Goal: Task Accomplishment & Management: Manage account settings

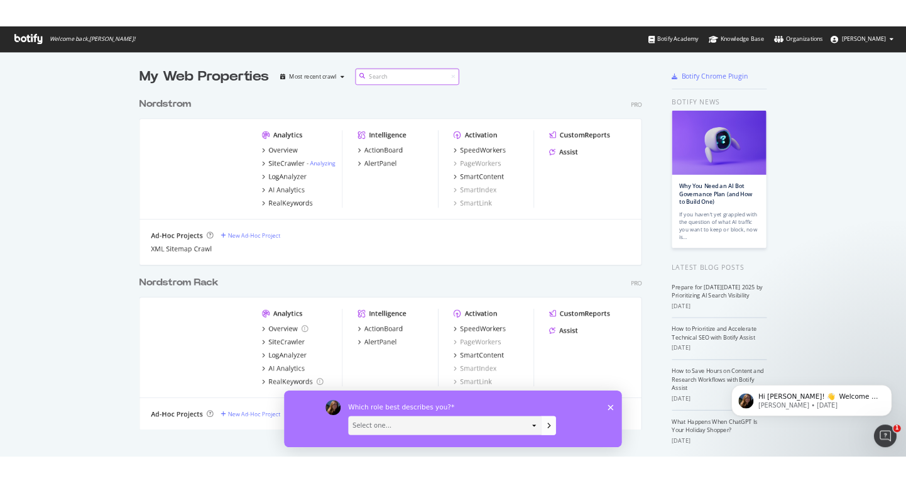
scroll to position [473, 888]
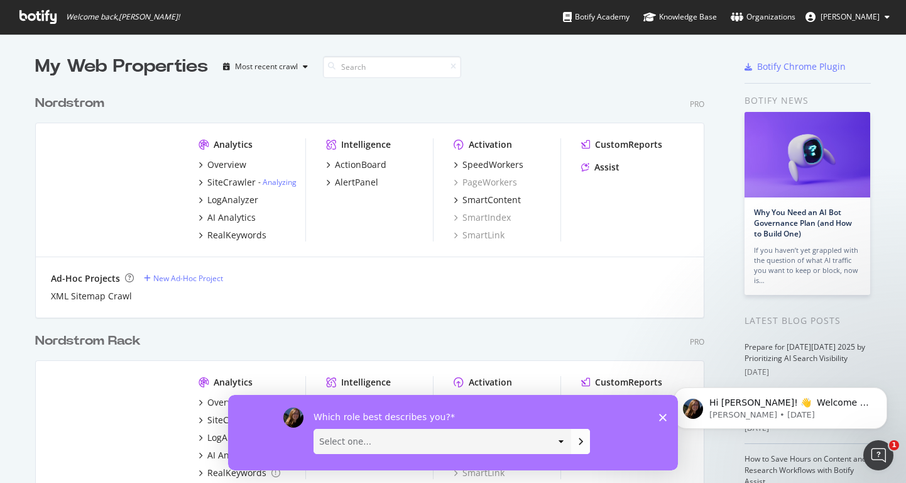
click at [49, 107] on div "Nordstrom" at bounding box center [69, 103] width 69 height 18
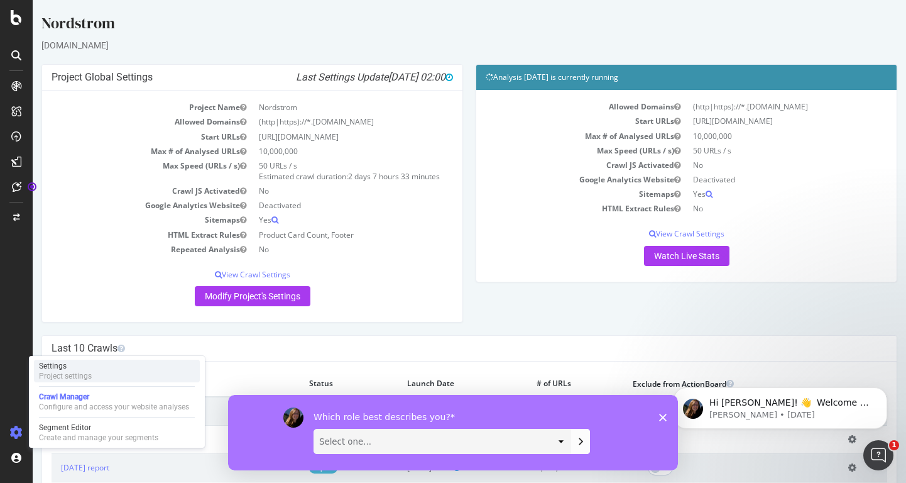
click at [55, 365] on div "Settings" at bounding box center [65, 366] width 53 height 10
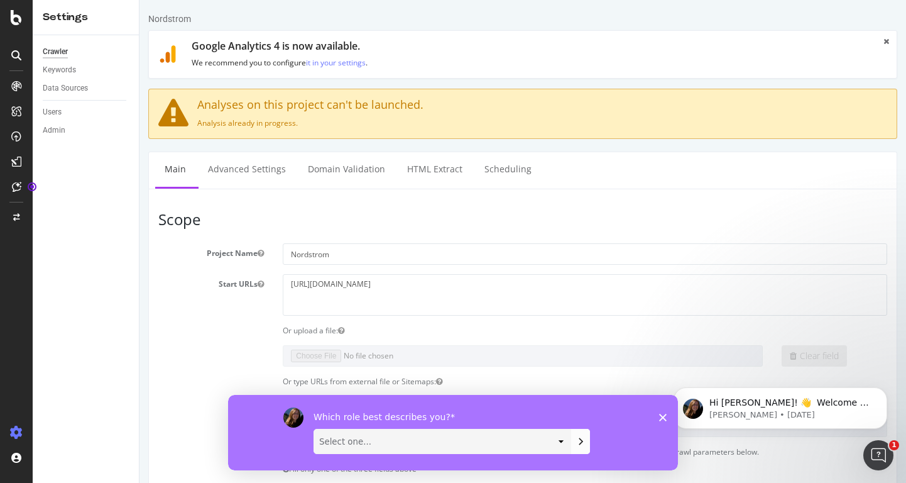
click at [884, 38] on icon at bounding box center [887, 42] width 6 height 8
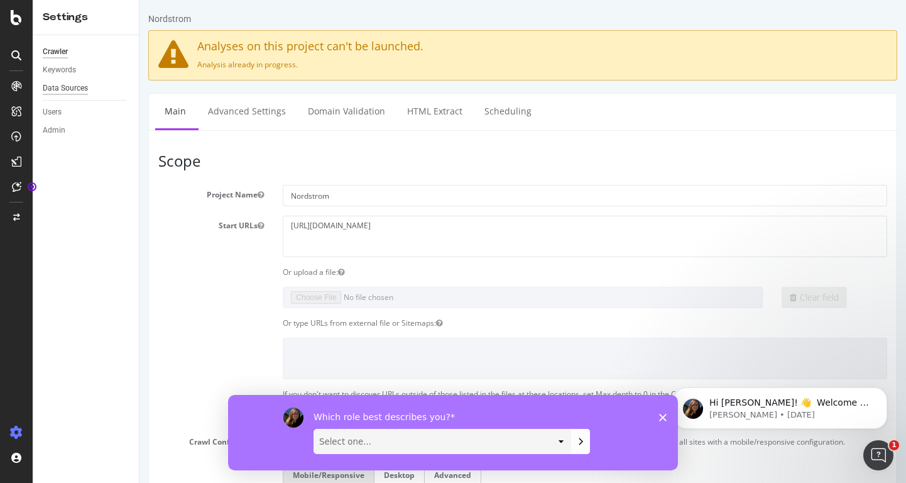
click at [73, 87] on div "Data Sources" at bounding box center [65, 88] width 45 height 13
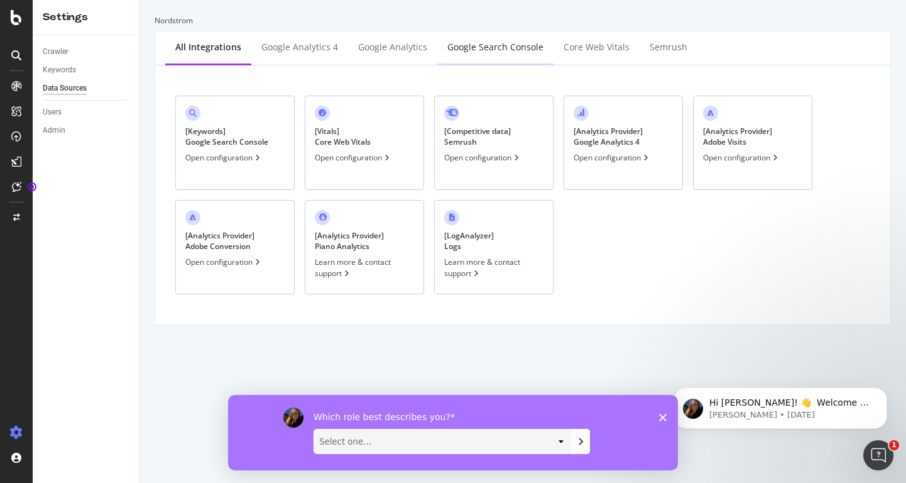
click at [492, 50] on div "Google Search Console" at bounding box center [496, 47] width 96 height 13
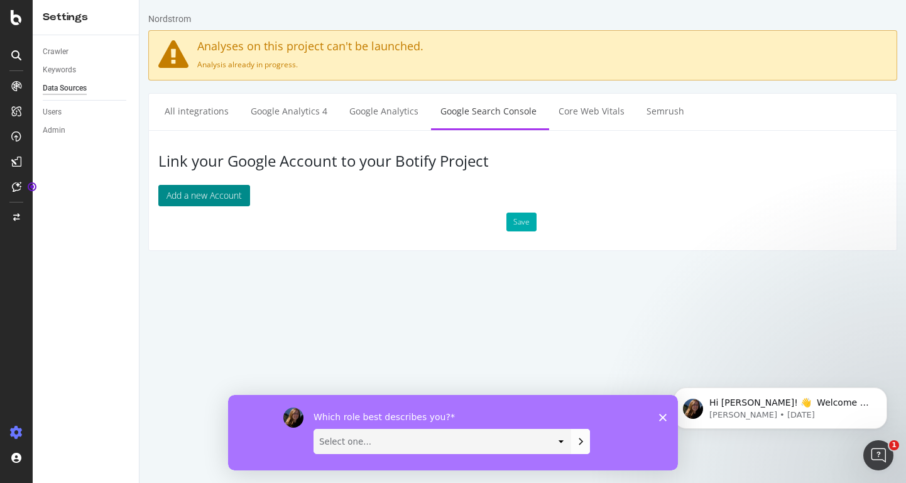
click at [178, 192] on button "Add a new Account" at bounding box center [204, 195] width 92 height 21
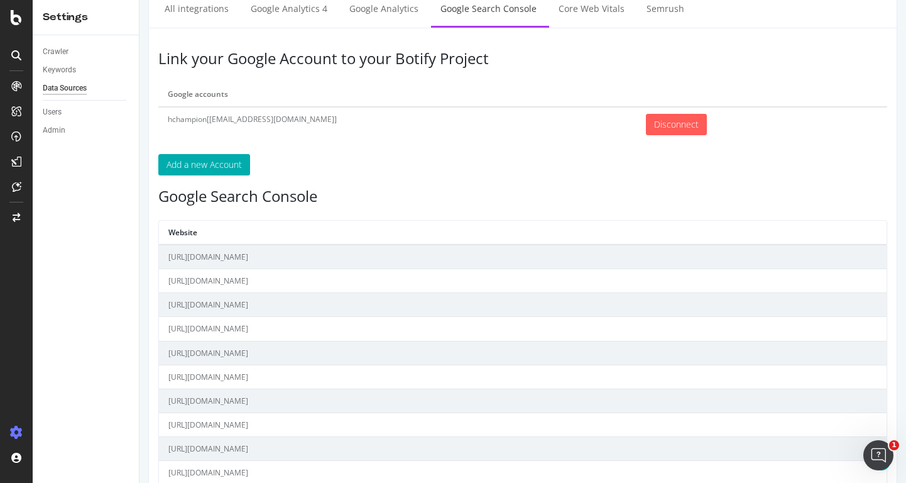
scroll to position [189, 0]
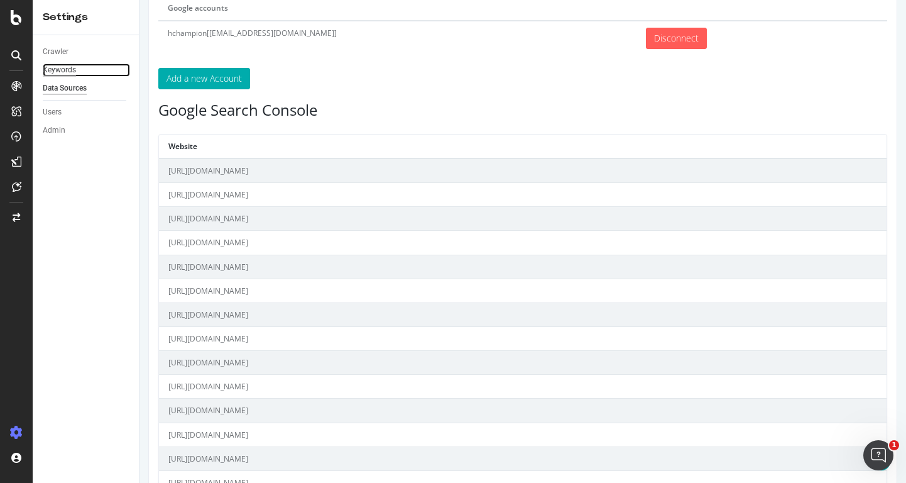
click at [55, 73] on div "Keywords" at bounding box center [59, 69] width 33 height 13
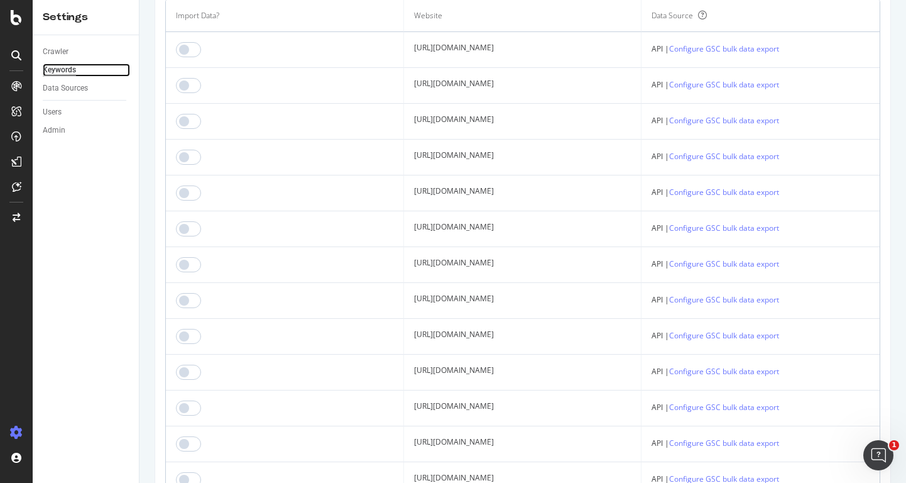
scroll to position [189, 0]
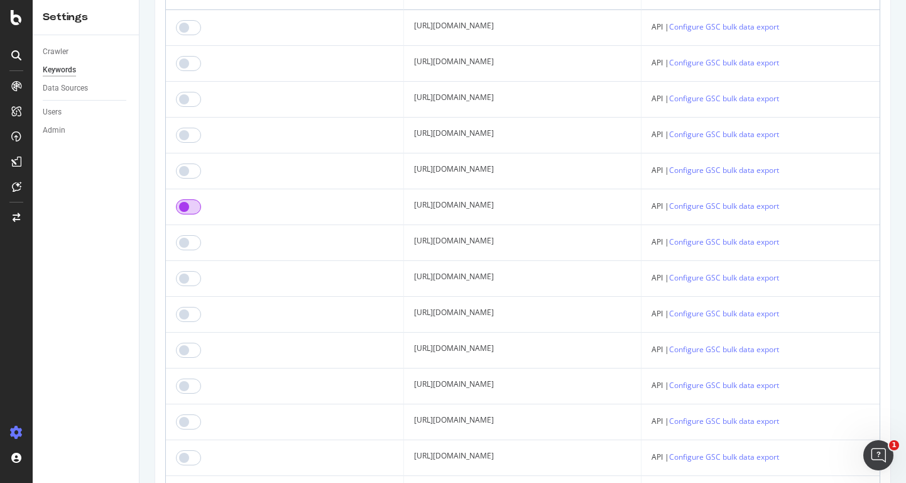
click at [197, 208] on input "checkbox" at bounding box center [188, 206] width 25 height 15
click at [193, 246] on input "checkbox" at bounding box center [188, 242] width 25 height 15
click at [195, 278] on input "checkbox" at bounding box center [188, 278] width 25 height 15
click at [195, 312] on input "checkbox" at bounding box center [188, 314] width 25 height 15
click at [192, 352] on input "checkbox" at bounding box center [188, 350] width 25 height 15
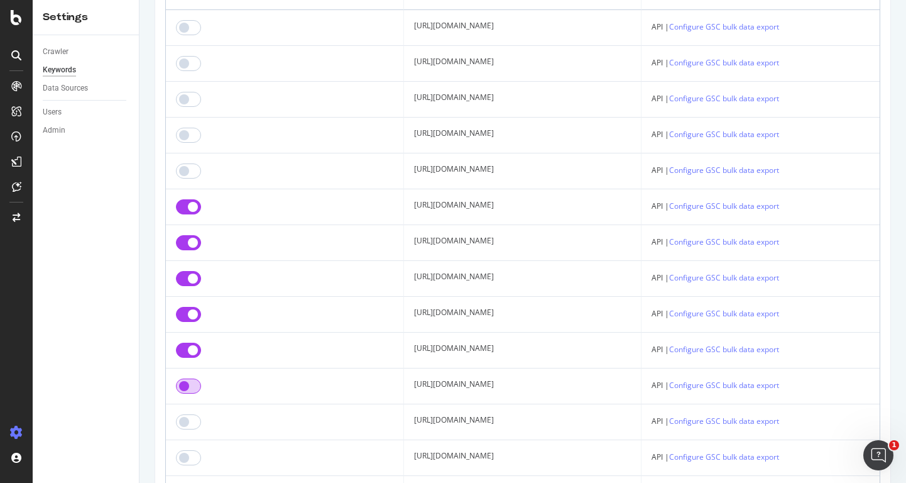
click at [190, 389] on input "checkbox" at bounding box center [188, 385] width 25 height 15
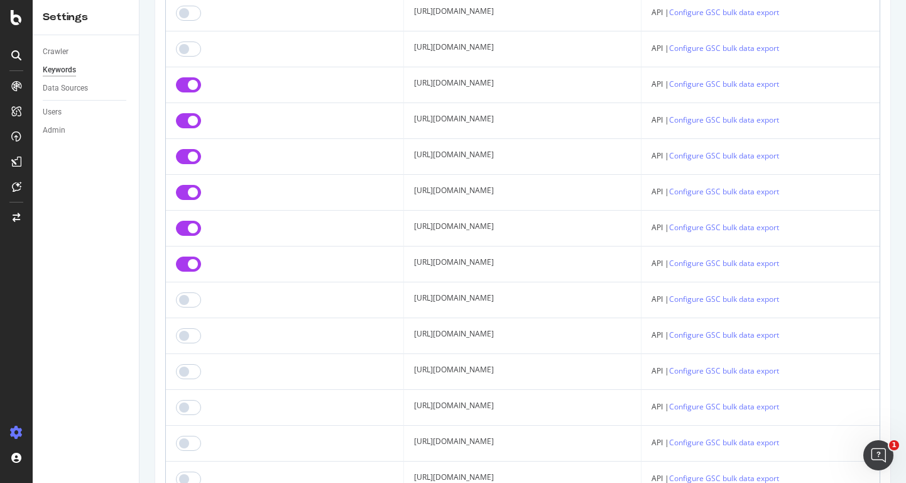
scroll to position [314, 0]
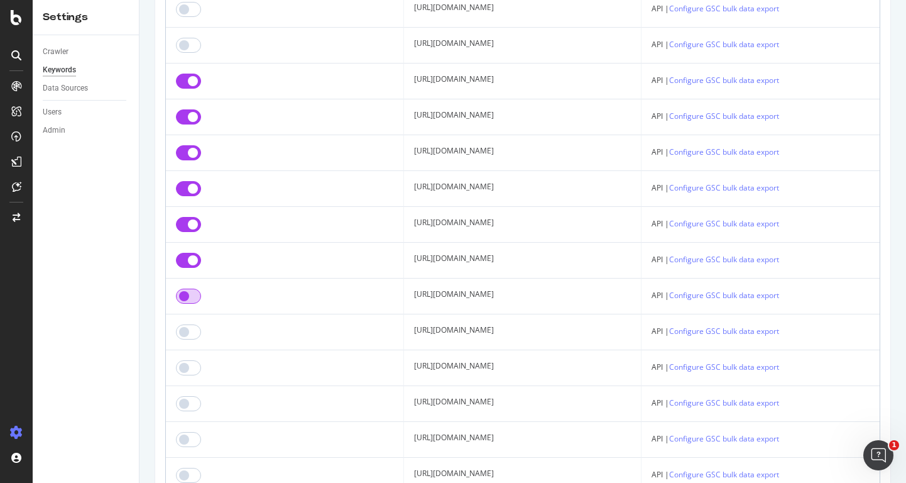
click at [194, 295] on input "checkbox" at bounding box center [188, 296] width 25 height 15
click at [195, 331] on input "checkbox" at bounding box center [188, 331] width 25 height 15
click at [192, 370] on input "checkbox" at bounding box center [188, 367] width 25 height 15
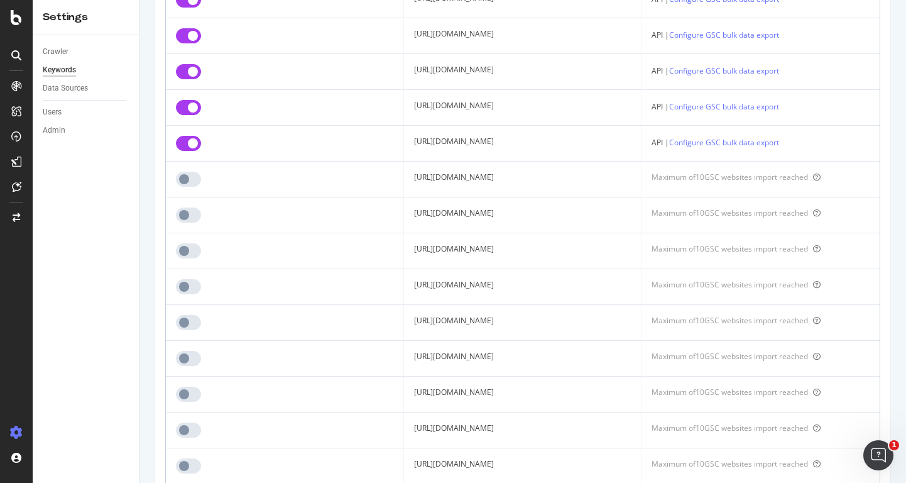
scroll to position [588, 0]
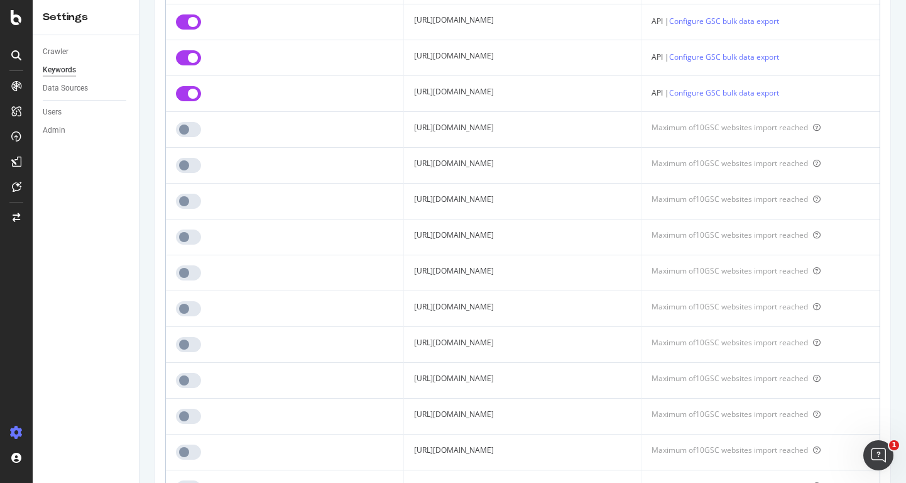
click at [184, 101] on input "checkbox" at bounding box center [188, 93] width 25 height 15
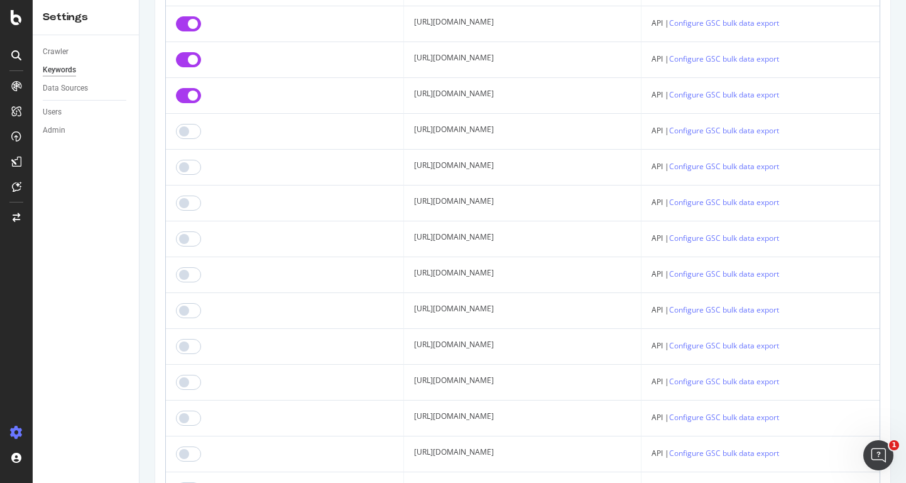
click at [184, 93] on input "checkbox" at bounding box center [188, 95] width 25 height 15
click at [184, 61] on input "checkbox" at bounding box center [188, 59] width 25 height 15
click at [183, 240] on input "checkbox" at bounding box center [188, 239] width 25 height 15
click at [180, 202] on input "checkbox" at bounding box center [188, 203] width 25 height 15
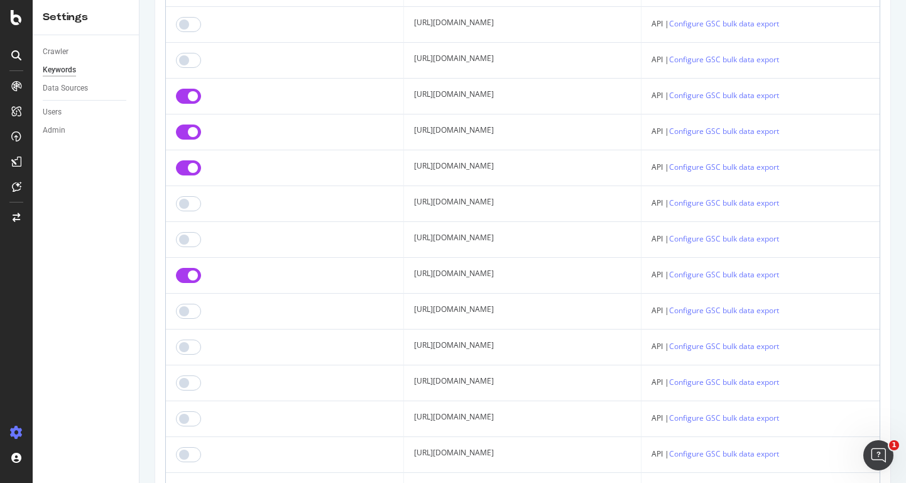
click at [182, 274] on input "checkbox" at bounding box center [188, 275] width 25 height 15
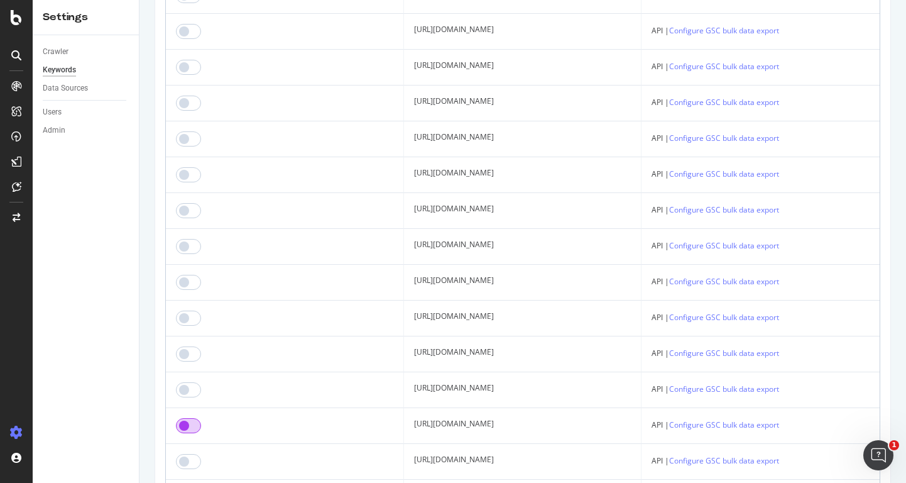
click at [193, 421] on input "checkbox" at bounding box center [188, 425] width 25 height 15
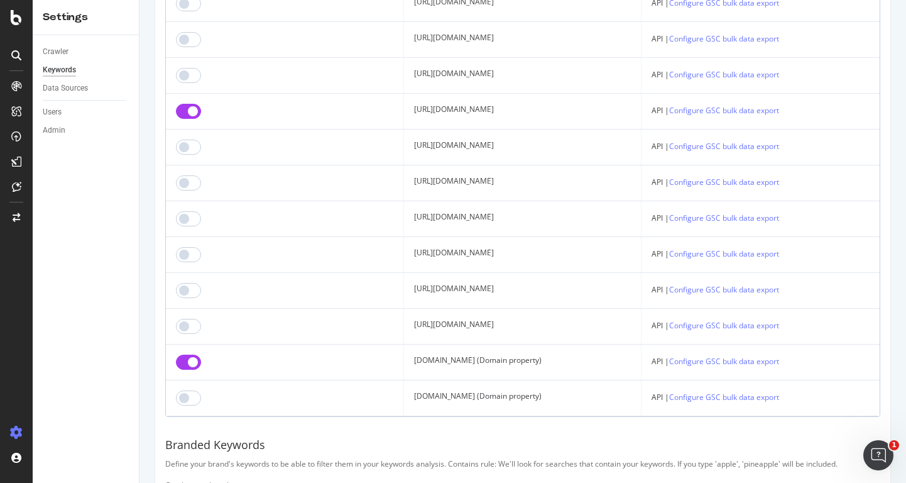
scroll to position [1493, 0]
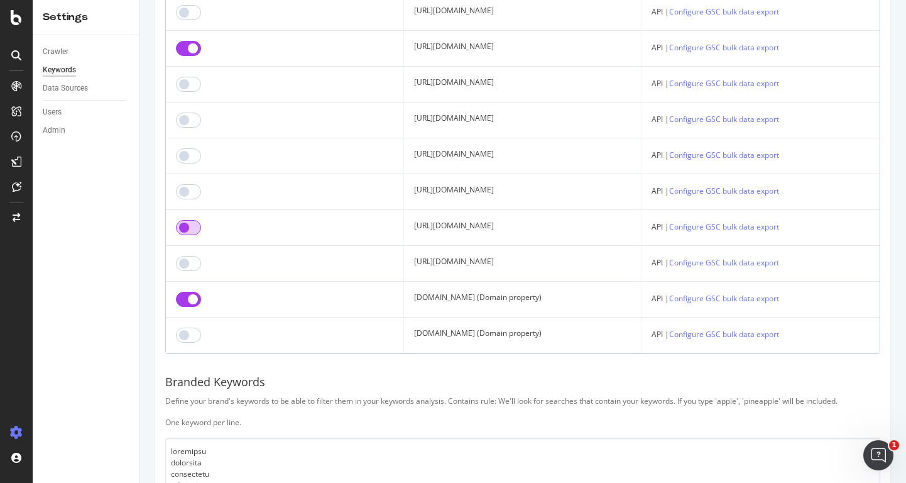
click at [192, 228] on input "checkbox" at bounding box center [188, 227] width 25 height 15
click at [192, 192] on input "checkbox" at bounding box center [188, 191] width 25 height 15
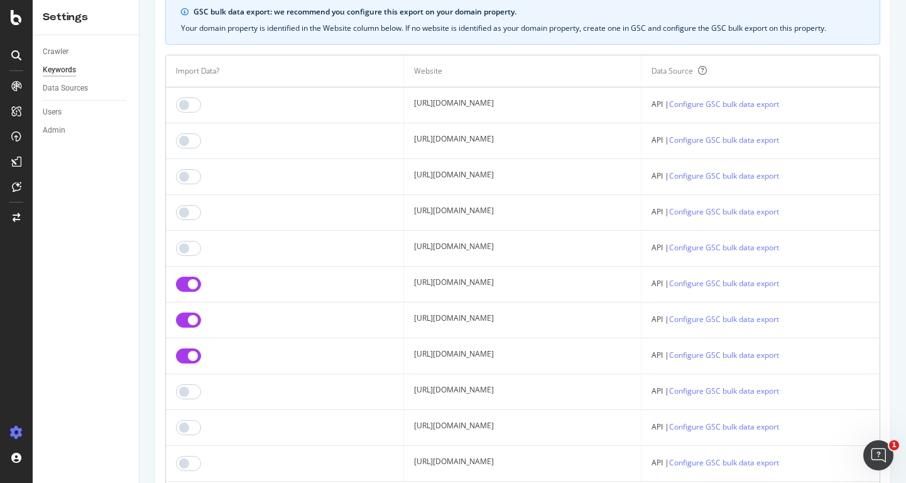
scroll to position [111, 0]
click at [185, 287] on input "checkbox" at bounding box center [188, 284] width 25 height 15
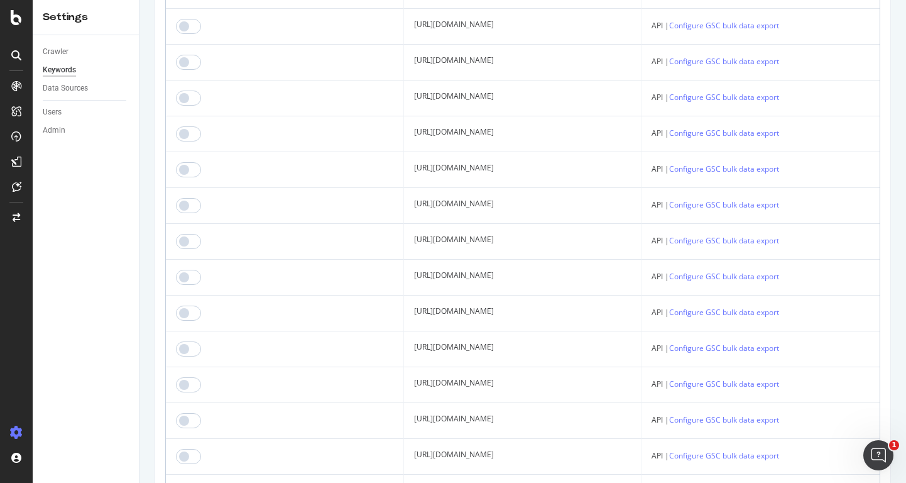
scroll to position [739, 0]
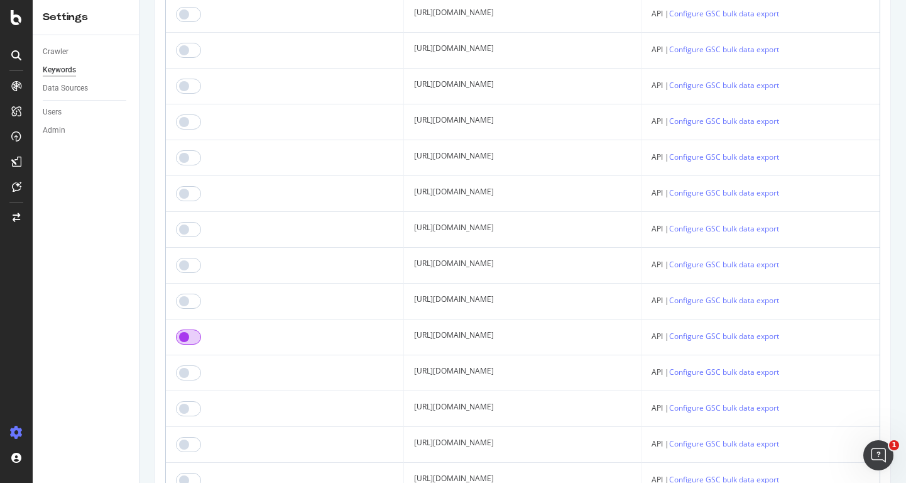
click at [192, 336] on input "checkbox" at bounding box center [188, 336] width 25 height 15
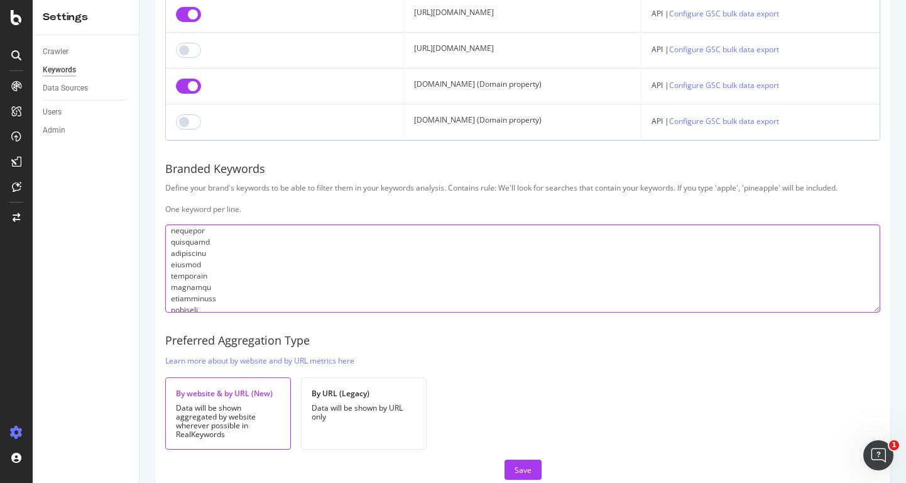
scroll to position [1729, 0]
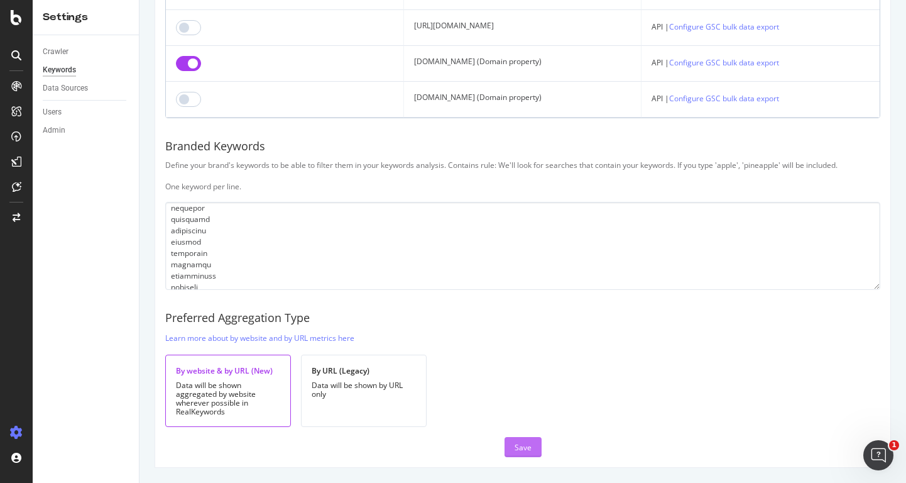
click at [515, 449] on div "Save" at bounding box center [523, 447] width 17 height 11
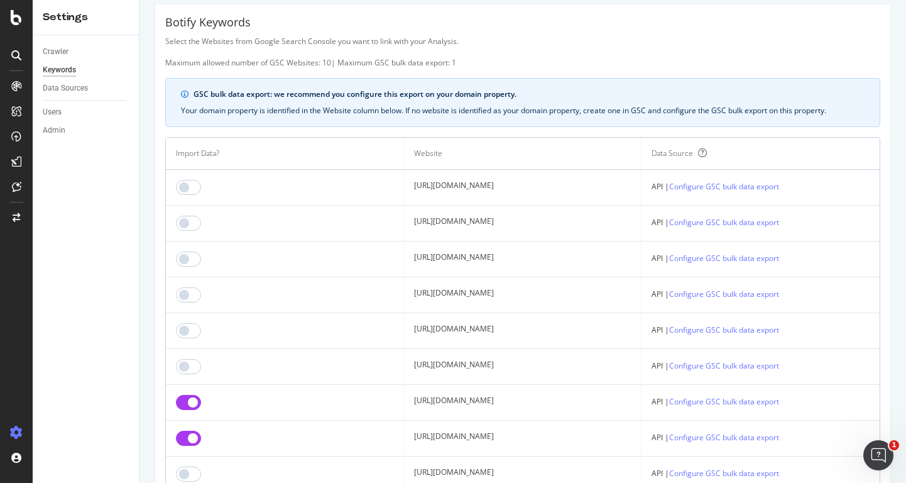
scroll to position [0, 0]
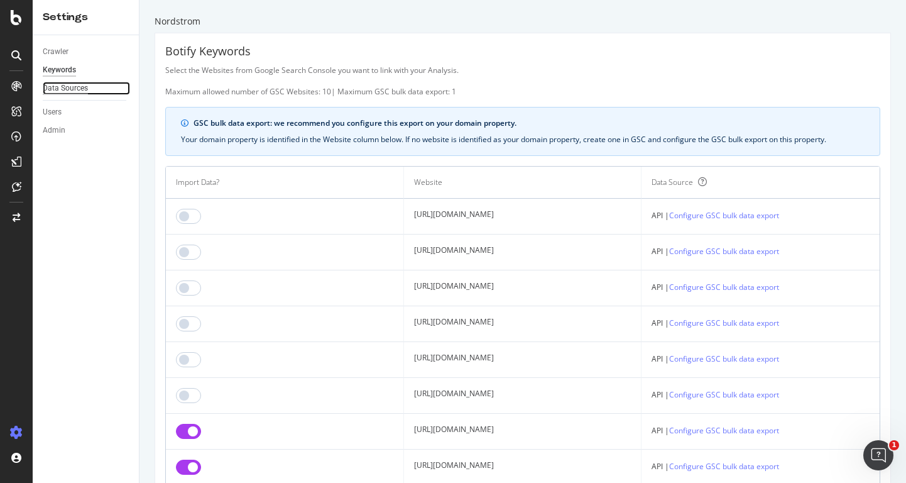
click at [69, 90] on div "Data Sources" at bounding box center [65, 88] width 45 height 13
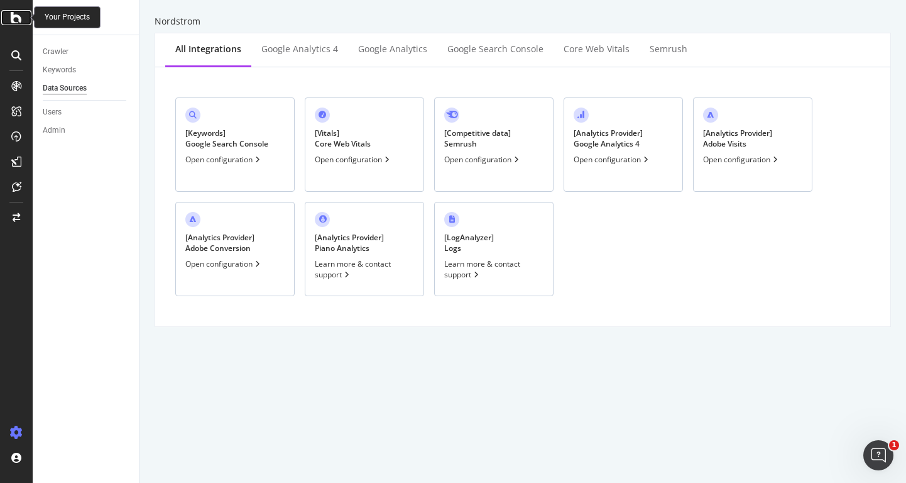
click at [20, 23] on icon at bounding box center [16, 17] width 11 height 15
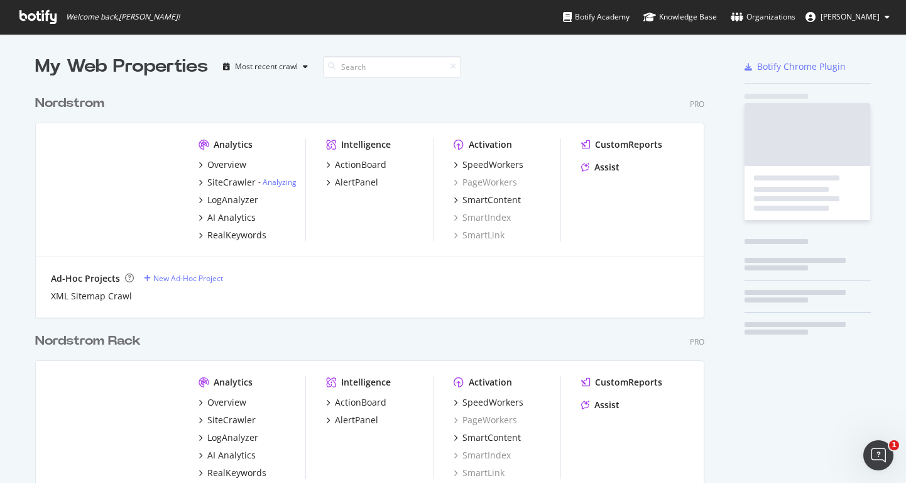
scroll to position [473, 888]
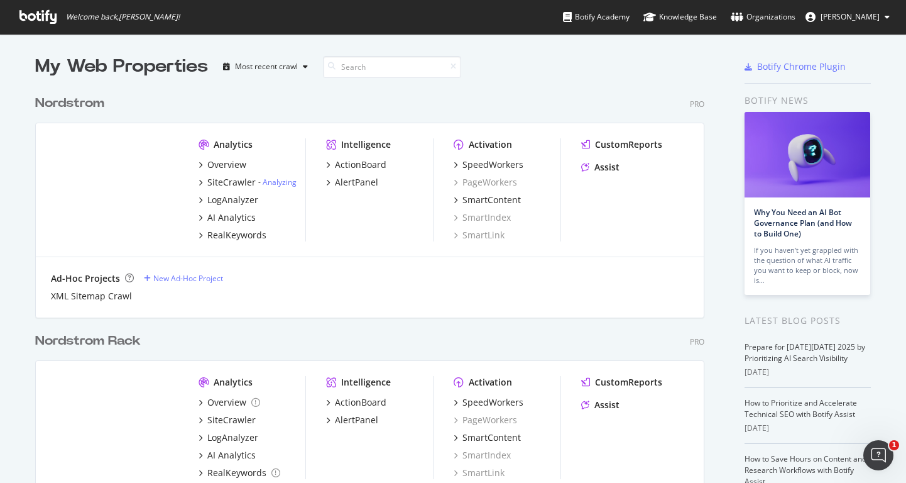
click at [127, 341] on div "Nordstrom Rack" at bounding box center [88, 341] width 106 height 18
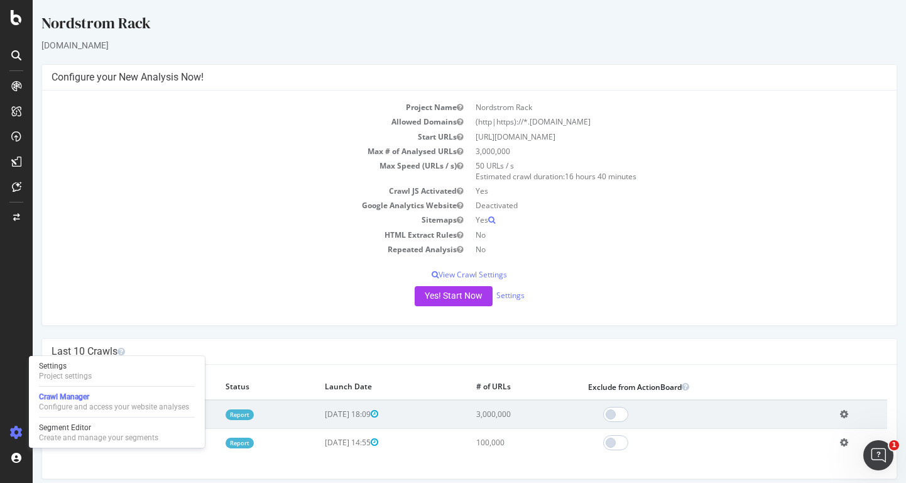
click at [21, 432] on icon at bounding box center [16, 432] width 13 height 13
click at [86, 371] on div "Project settings" at bounding box center [65, 376] width 53 height 10
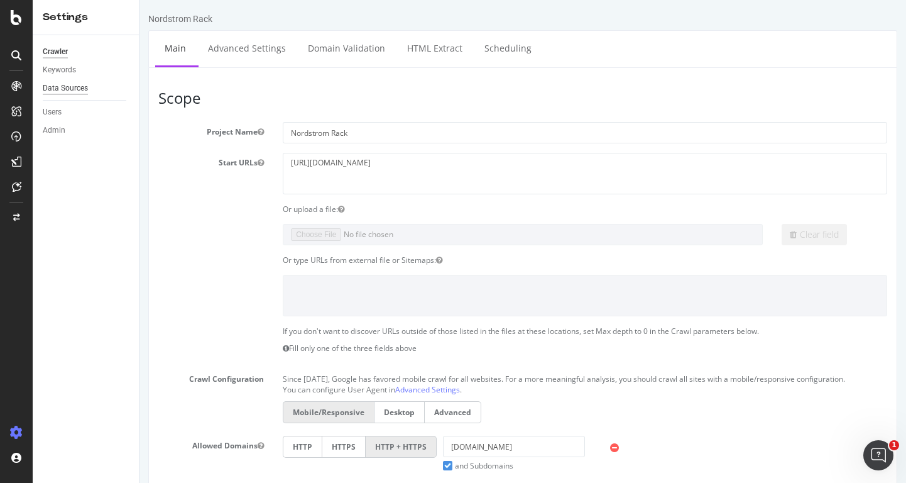
click at [78, 88] on div "Data Sources" at bounding box center [65, 88] width 45 height 13
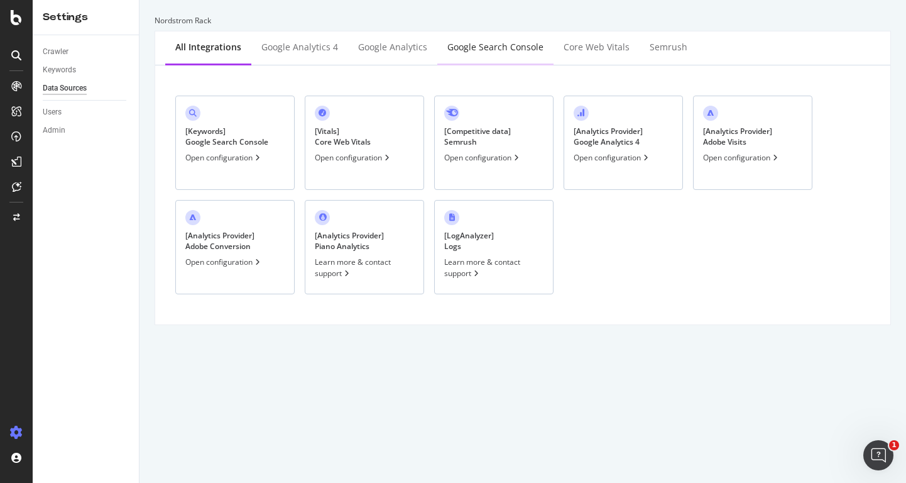
click at [505, 47] on div "Google Search Console" at bounding box center [496, 47] width 96 height 13
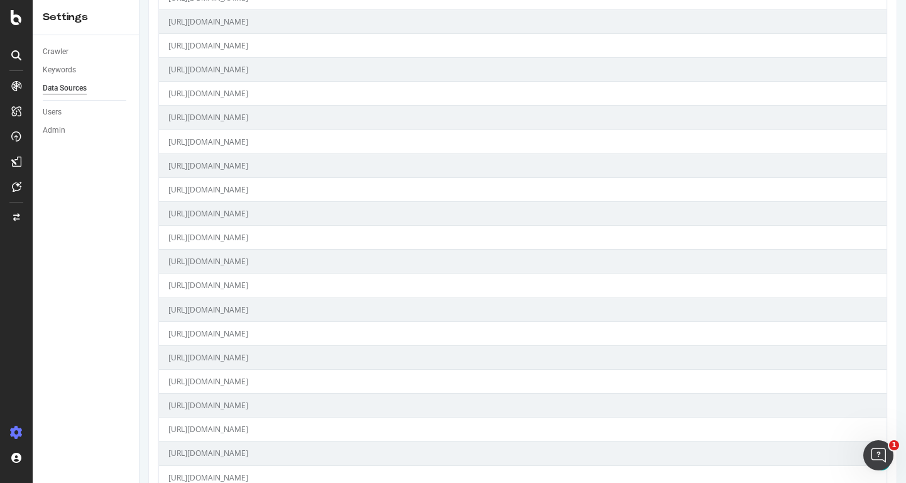
scroll to position [1016, 0]
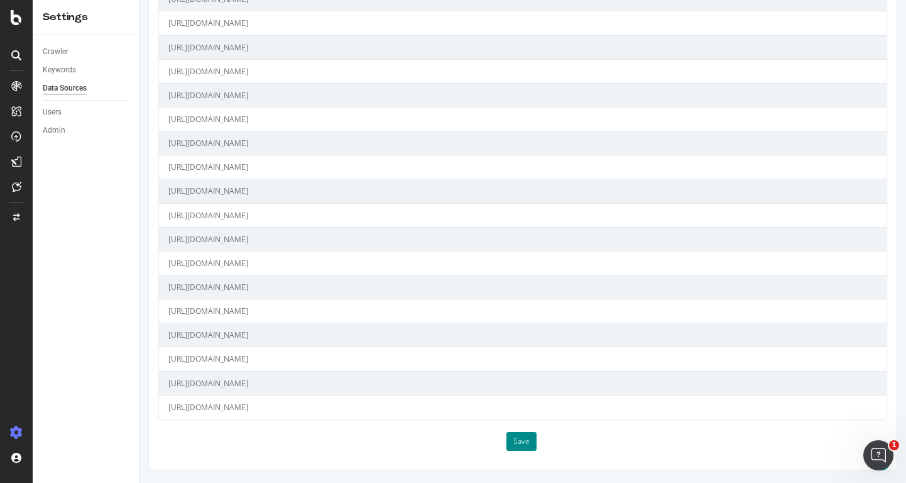
click at [522, 441] on button "Save" at bounding box center [522, 441] width 30 height 19
click at [65, 71] on div "Keywords" at bounding box center [59, 69] width 33 height 13
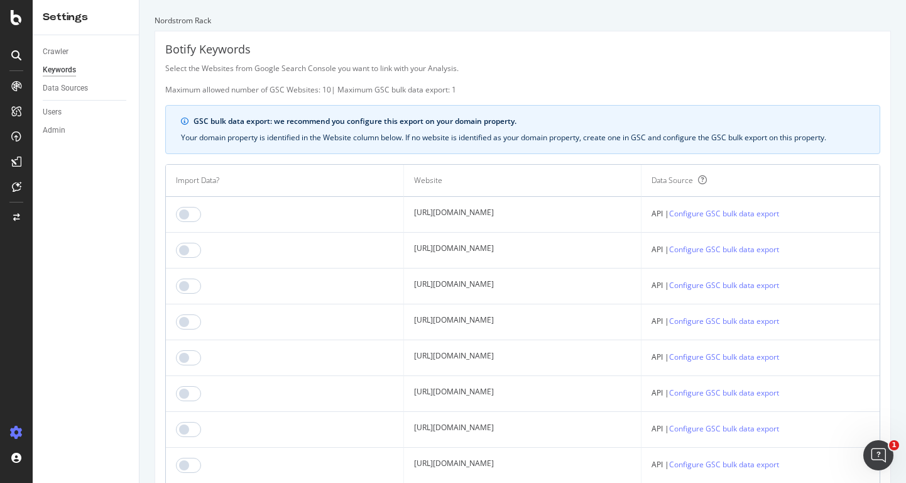
scroll to position [63, 0]
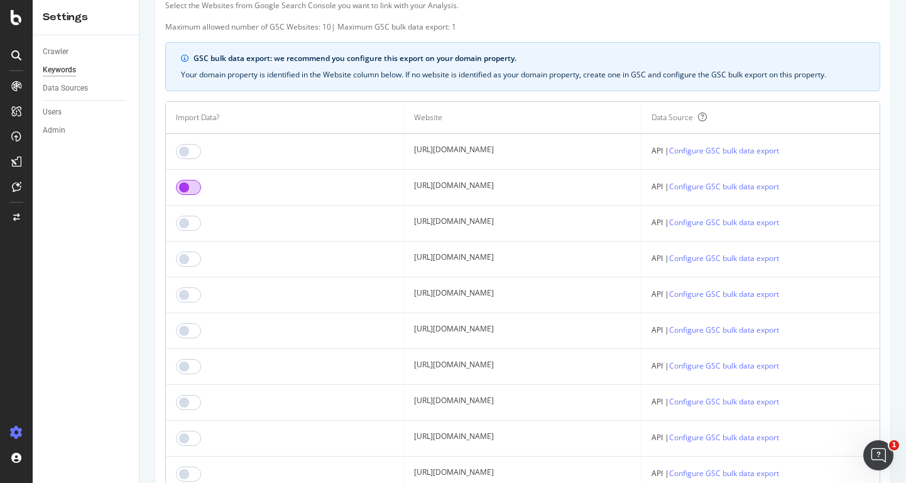
click at [194, 195] on input "checkbox" at bounding box center [188, 187] width 25 height 15
click at [195, 267] on input "checkbox" at bounding box center [188, 258] width 25 height 15
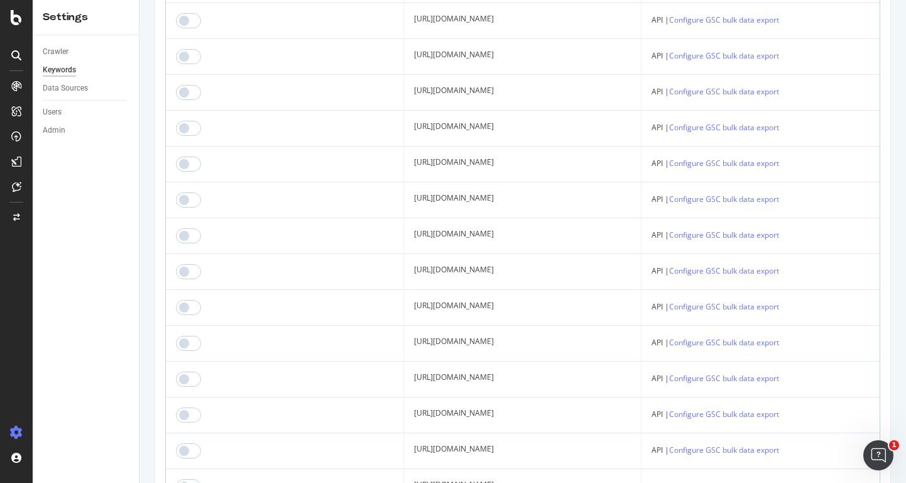
scroll to position [880, 0]
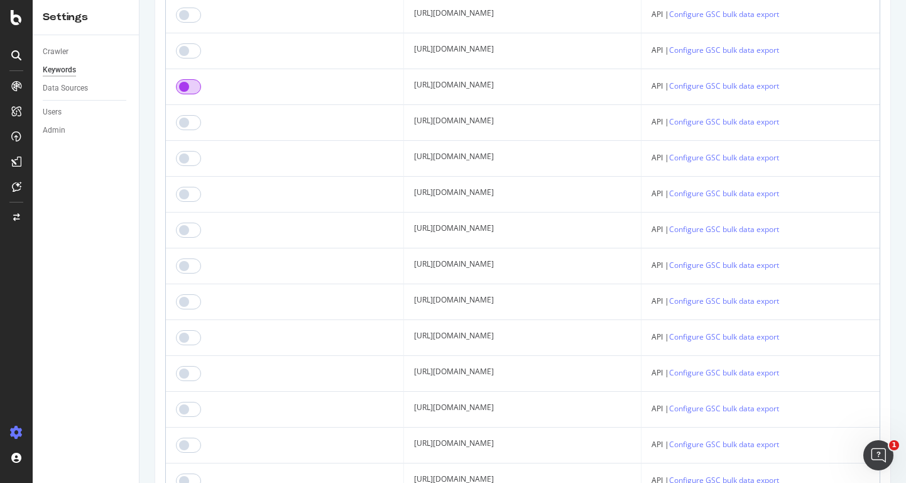
click at [195, 94] on input "checkbox" at bounding box center [188, 86] width 25 height 15
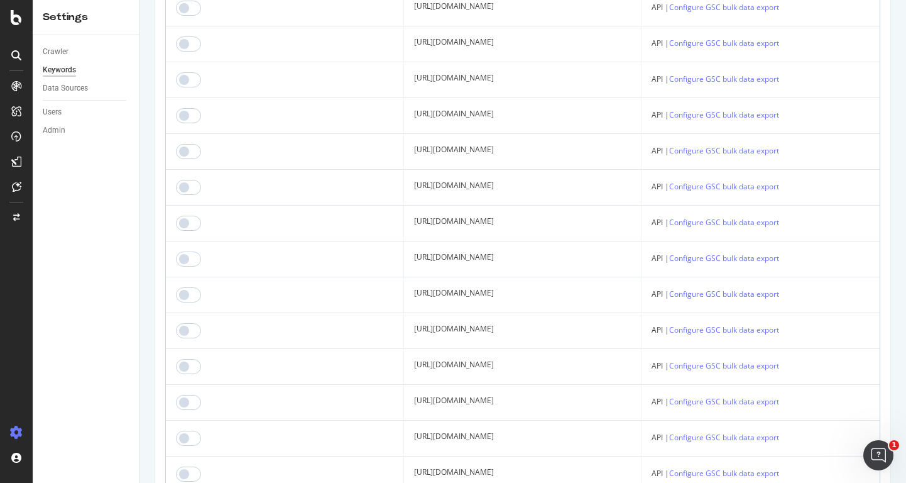
scroll to position [1069, 0]
click at [193, 85] on input "checkbox" at bounding box center [188, 77] width 25 height 15
click at [194, 121] on input "checkbox" at bounding box center [188, 113] width 25 height 15
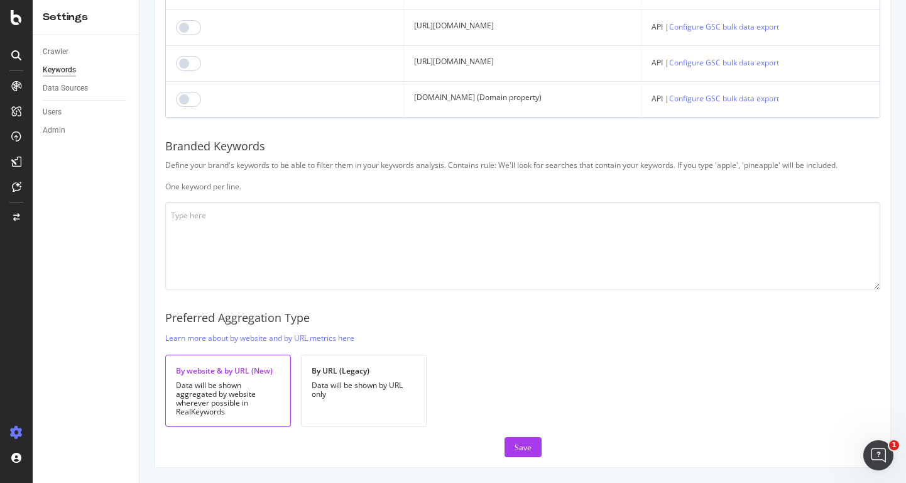
scroll to position [1949, 0]
click at [192, 107] on input "checkbox" at bounding box center [188, 99] width 25 height 15
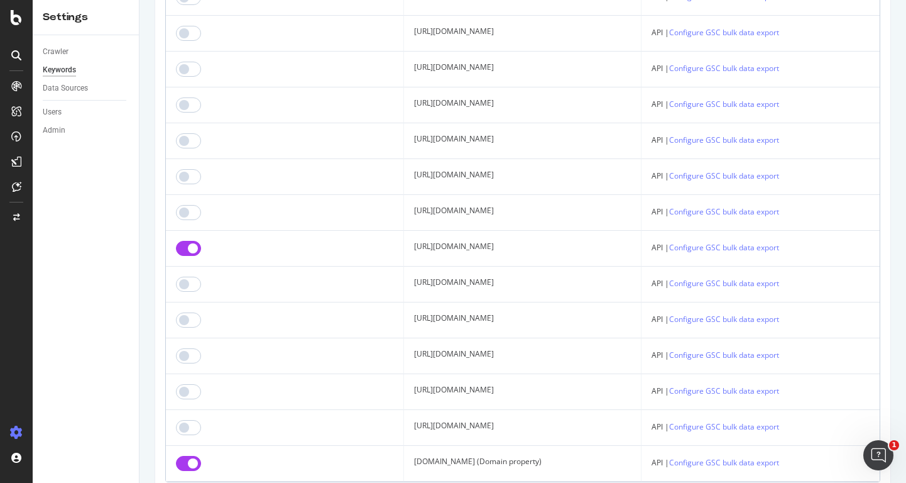
scroll to position [1383, 0]
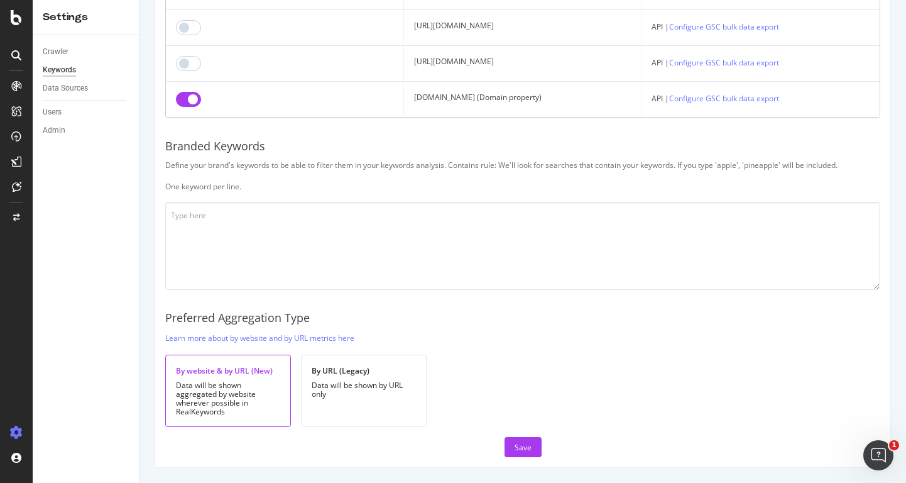
scroll to position [2200, 0]
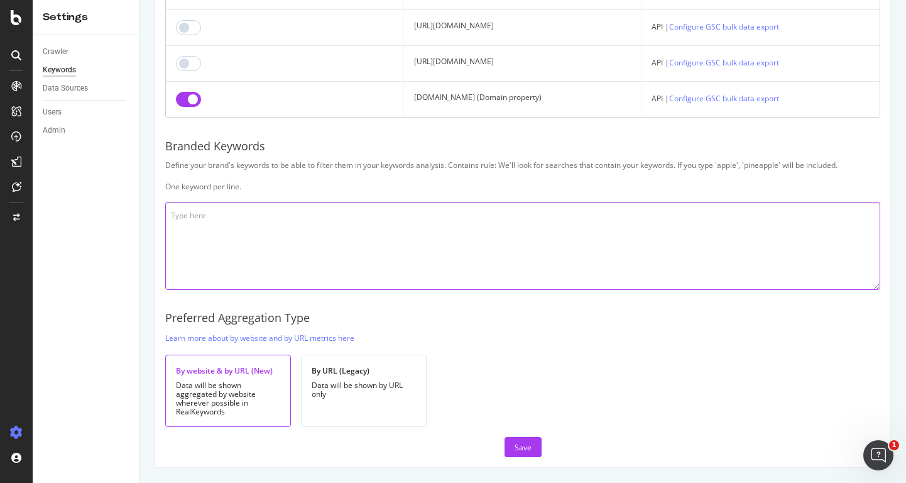
click at [224, 283] on textarea at bounding box center [522, 246] width 715 height 88
paste textarea "nordstrom|nordstorm|notdstrom|norstrom|nordstrum|nordsteom|nirdstrom|nordstr|no…"
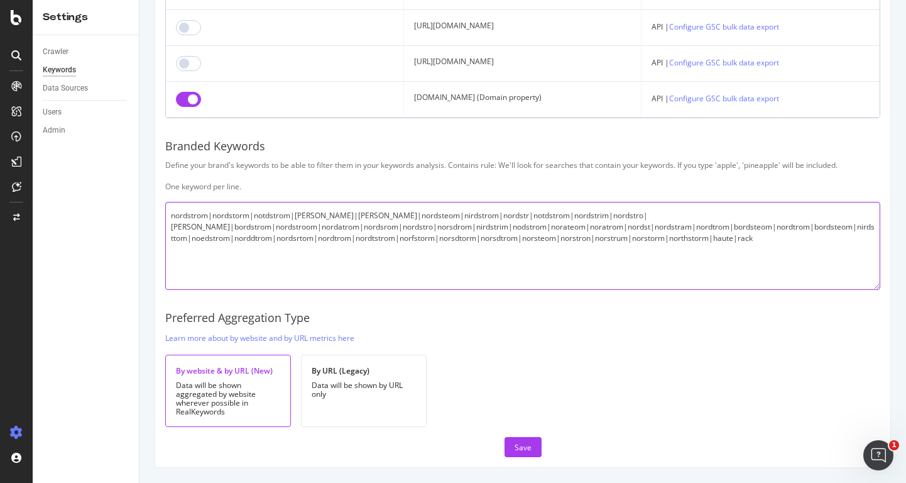
click at [487, 290] on textarea "nordstrom|nordstorm|notdstrom|norstrom|nordstrum|nordsteom|nirdstrom|nordstr|no…" at bounding box center [522, 246] width 715 height 88
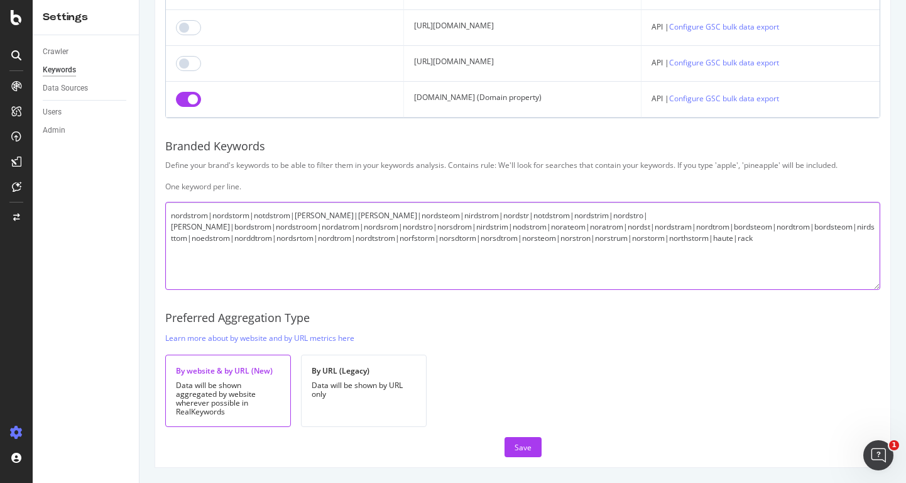
click at [214, 271] on textarea "nordstrom|nordstorm|notdstrom|norstrom|nordstrum|nordsteom|nirdstrom|nordstr|no…" at bounding box center [522, 246] width 715 height 88
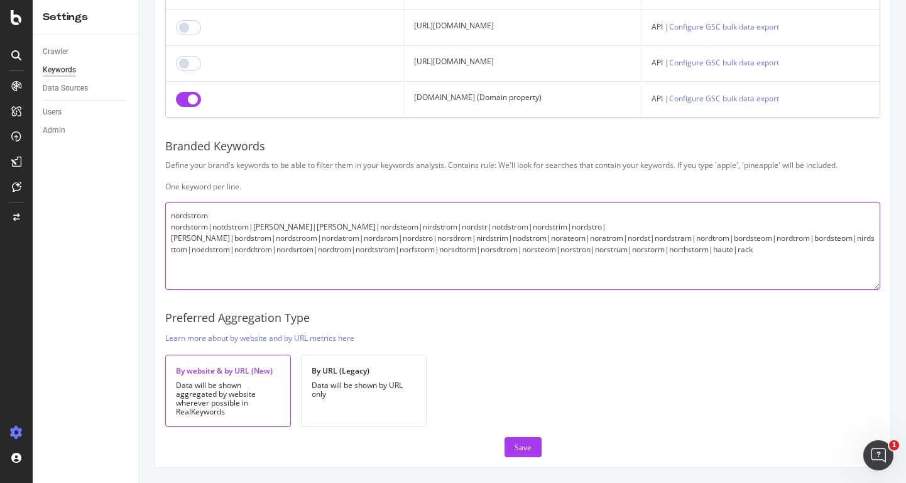
click at [214, 277] on textarea "nordstrom nordstorm|notdstrom|norstrom|nordstrum|nordsteom|nirdstrom|nordstr|no…" at bounding box center [522, 246] width 715 height 88
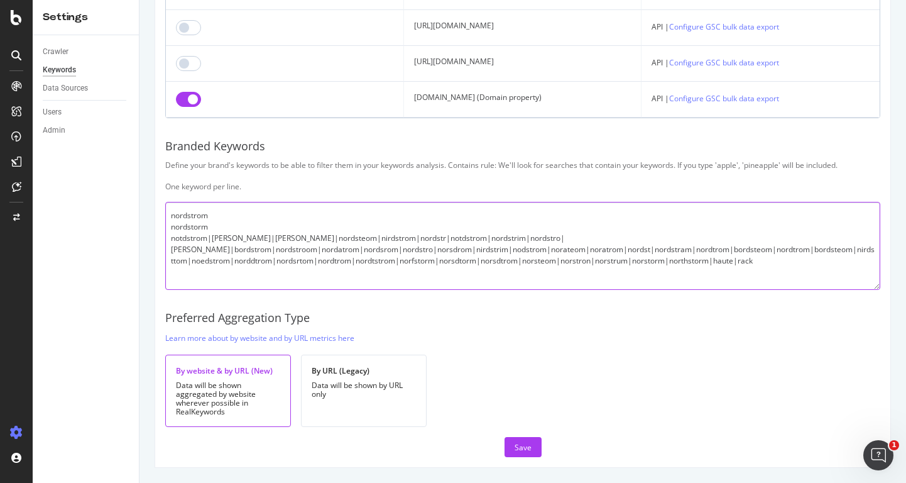
click at [213, 289] on textarea "nordstrom nordstorm notdstrom|norstrom|nordstrum|nordsteom|nirdstrom|nordstr|no…" at bounding box center [522, 246] width 715 height 88
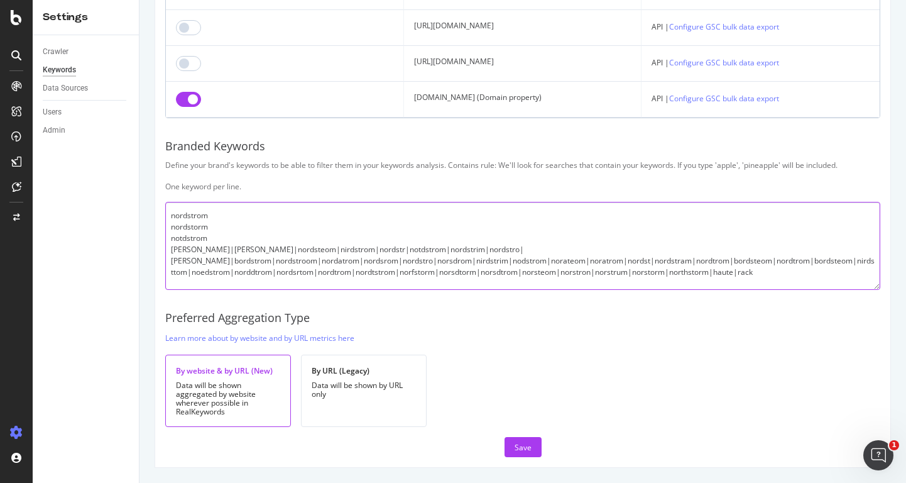
click at [209, 290] on textarea "nordstrom nordstorm notdstrom norstrom|nordstrum|nordsteom|nirdstrom|nordstr|no…" at bounding box center [522, 246] width 715 height 88
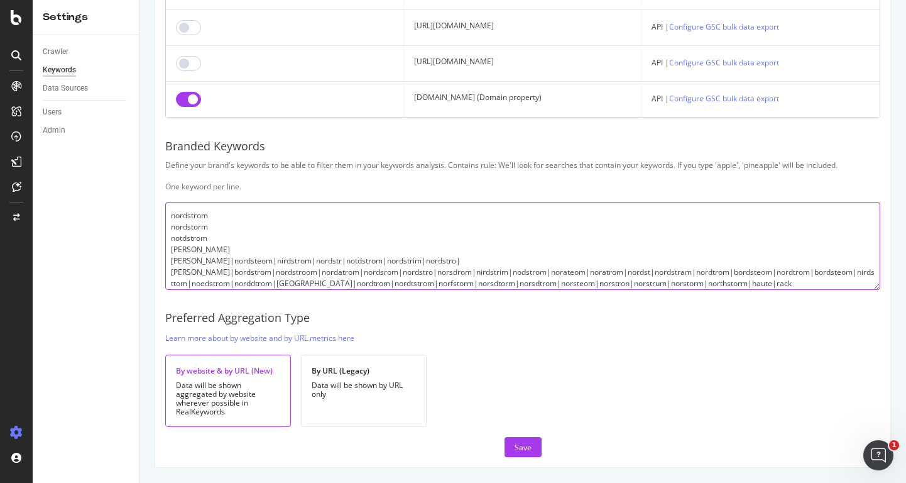
click at [213, 290] on textarea "nordstrom nordstorm notdstrom norstrom nordstrum|nordsteom|nirdstrom|nordstr|no…" at bounding box center [522, 246] width 715 height 88
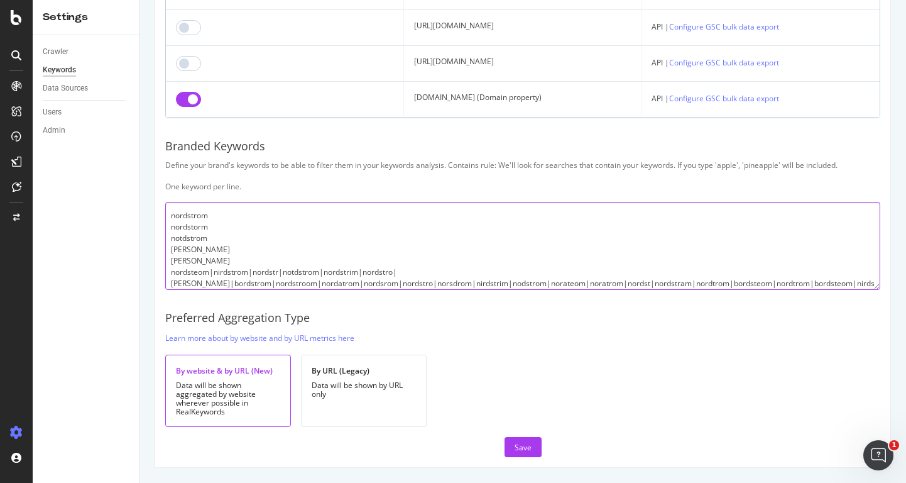
click at [215, 290] on textarea "nordstrom nordstorm notdstrom norstrom nordstrum nordsteom|nirdstrom|nordstr|no…" at bounding box center [522, 246] width 715 height 88
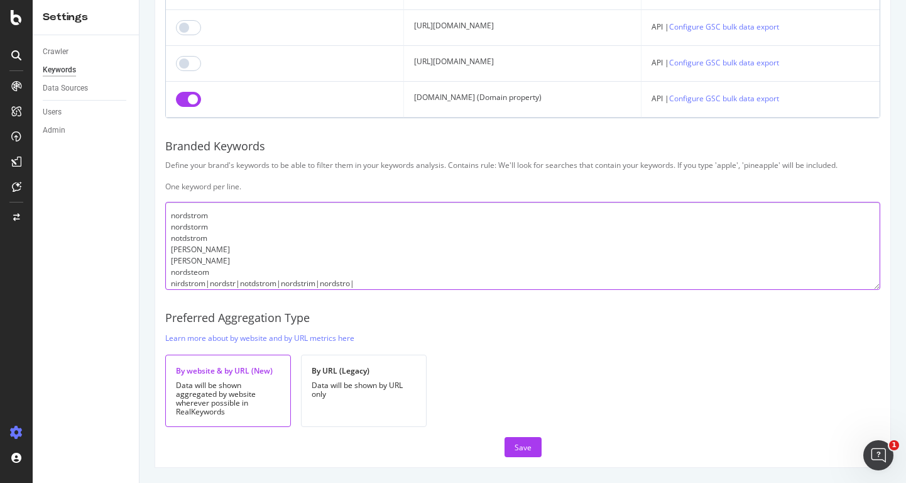
click at [211, 290] on textarea "nordstrom nordstorm notdstrom norstrom nordstrum nordsteom nirdstrom|nordstr|no…" at bounding box center [522, 246] width 715 height 88
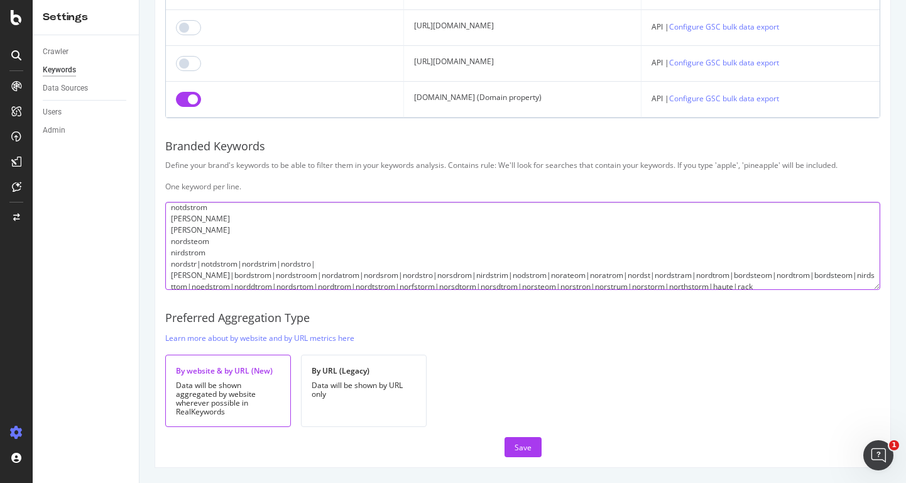
scroll to position [41, 0]
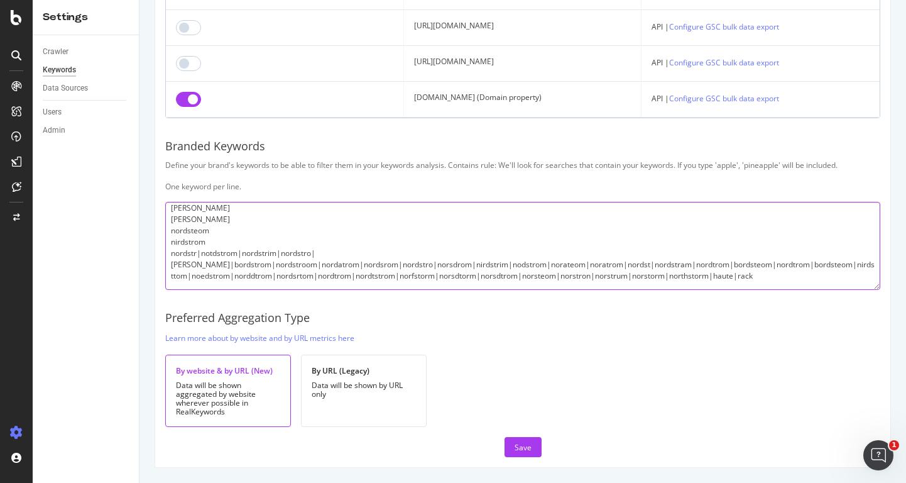
click at [202, 290] on textarea "nordstrom nordstorm notdstrom norstrom nordstrum nordsteom nirdstrom nordstr|no…" at bounding box center [522, 246] width 715 height 88
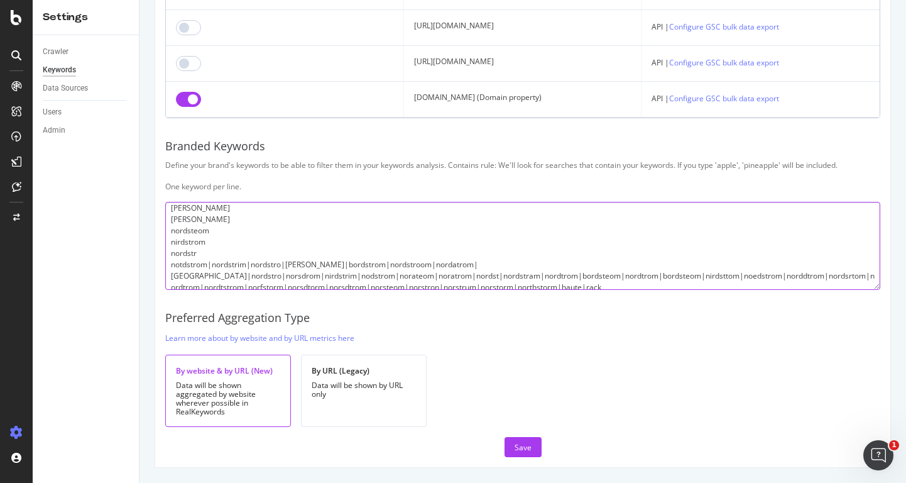
click at [212, 290] on textarea "nordstrom nordstorm notdstrom norstrom nordstrum nordsteom nirdstrom nordstr no…" at bounding box center [522, 246] width 715 height 88
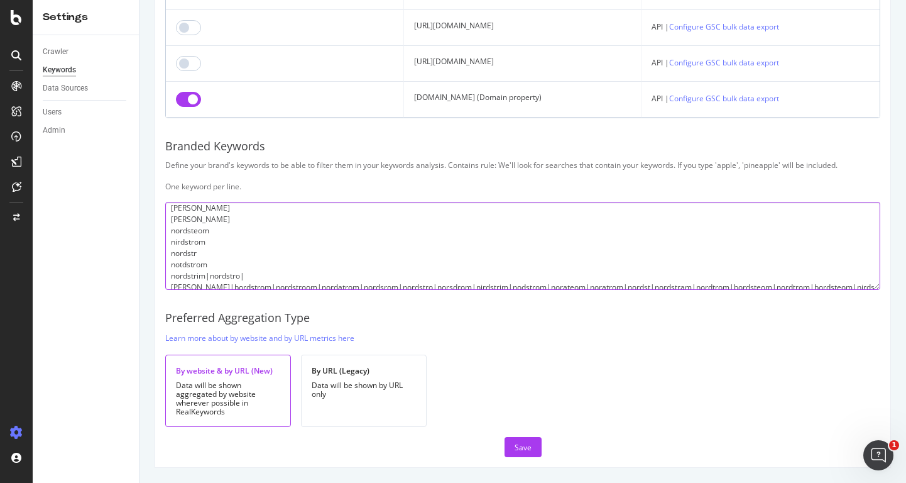
click at [212, 290] on textarea "nordstrom nordstorm notdstrom norstrom nordstrum nordsteom nirdstrom nordstr no…" at bounding box center [522, 246] width 715 height 88
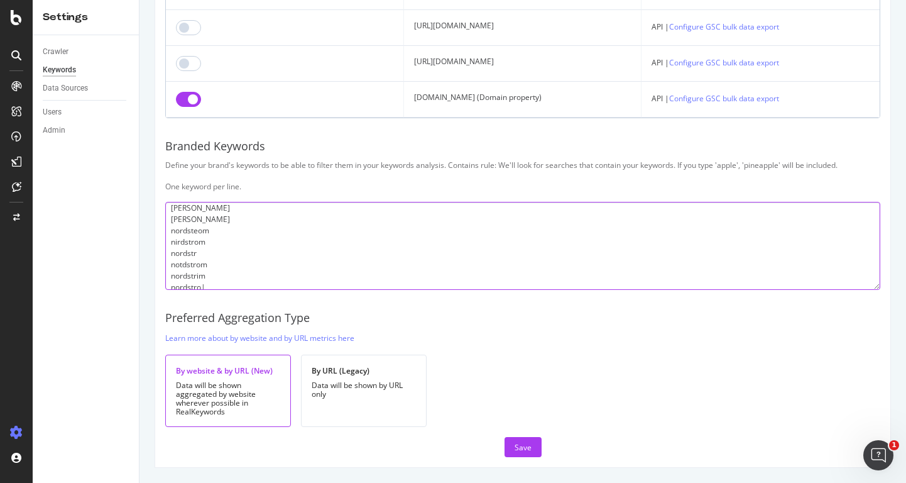
scroll to position [45, 0]
click at [206, 290] on textarea "nordstrom nordstorm notdstrom norstrom nordstrum nordsteom nirdstrom nordstr no…" at bounding box center [522, 246] width 715 height 88
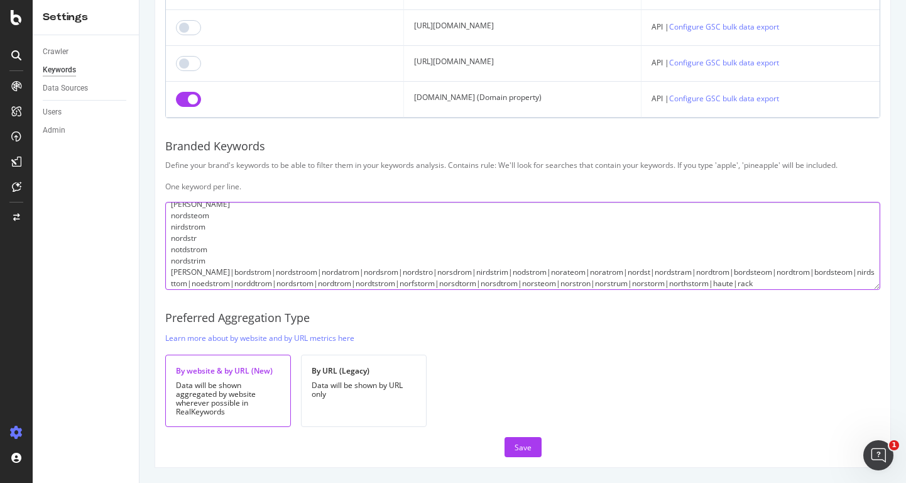
scroll to position [75, 0]
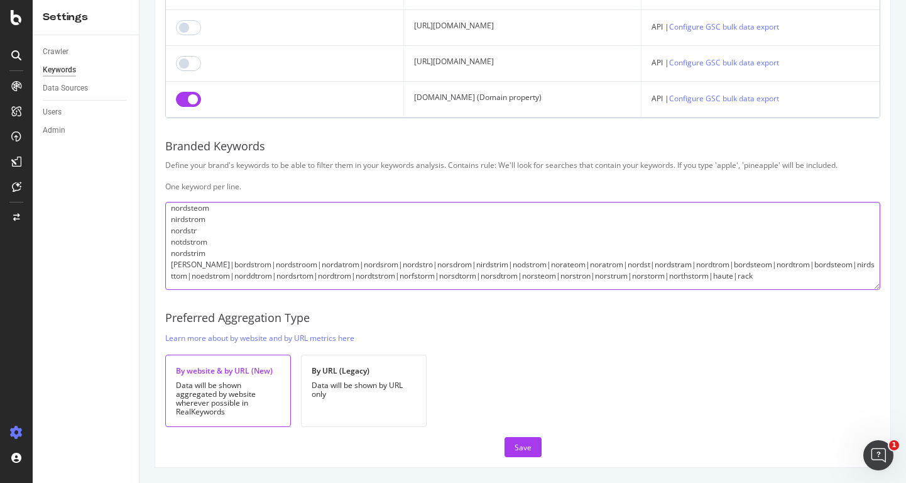
click at [204, 290] on textarea "nordstrom nordstorm notdstrom norstrom nordstrum nordsteom nirdstrom nordstr no…" at bounding box center [522, 246] width 715 height 88
click at [214, 290] on textarea "nordstrom nordstorm notdstrom norstrom nordstrum nordsteom nirdstrom nordstr no…" at bounding box center [522, 246] width 715 height 88
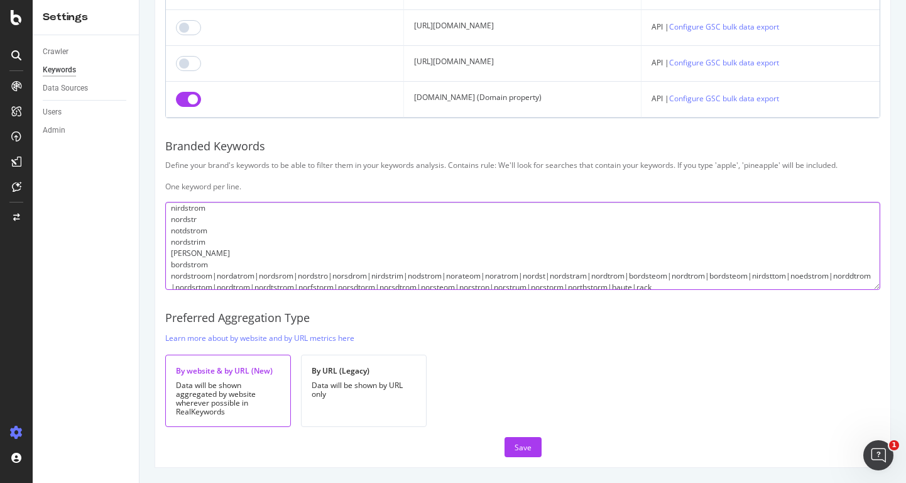
scroll to position [79, 0]
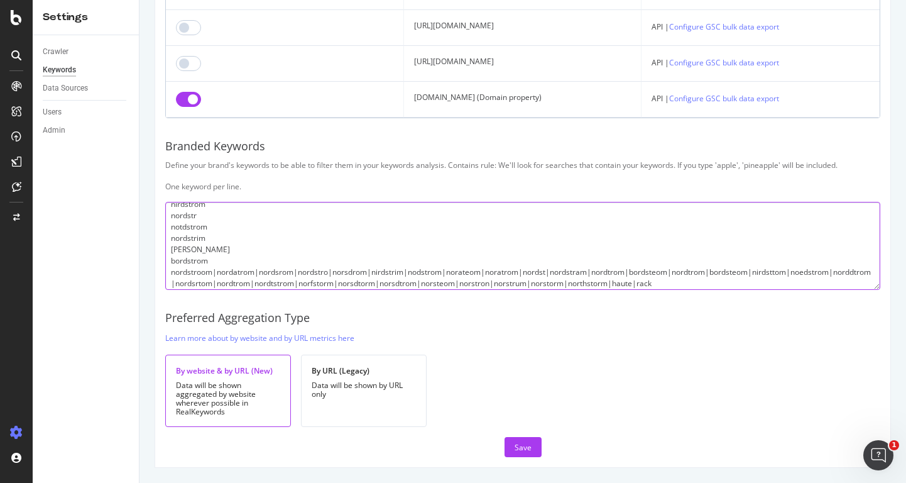
click at [217, 290] on textarea "nordstrom nordstorm notdstrom norstrom nordstrum nordsteom nirdstrom nordstr no…" at bounding box center [522, 246] width 715 height 88
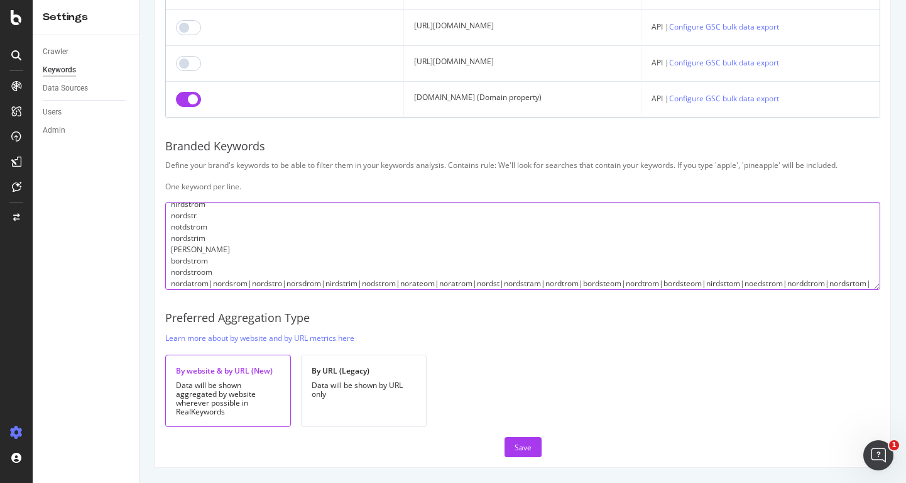
scroll to position [91, 0]
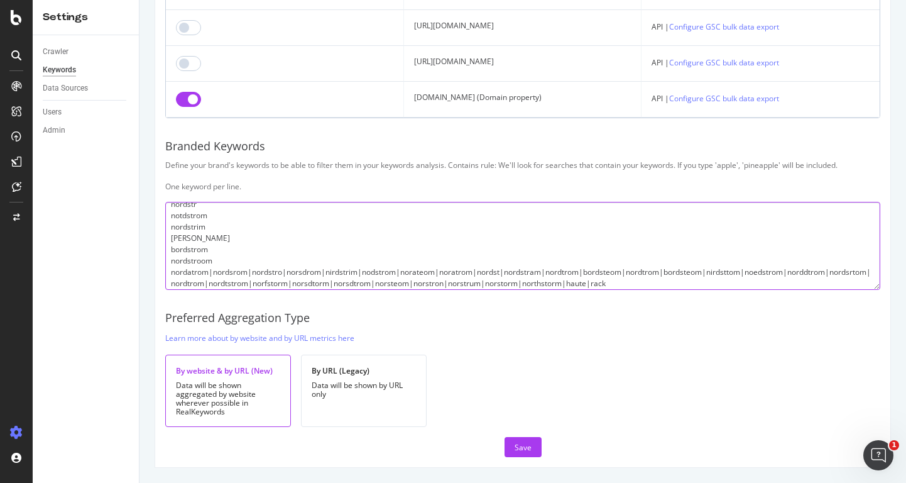
click at [216, 290] on textarea "nordstrom nordstorm notdstrom norstrom nordstrum nordsteom nirdstrom nordstr no…" at bounding box center [522, 246] width 715 height 88
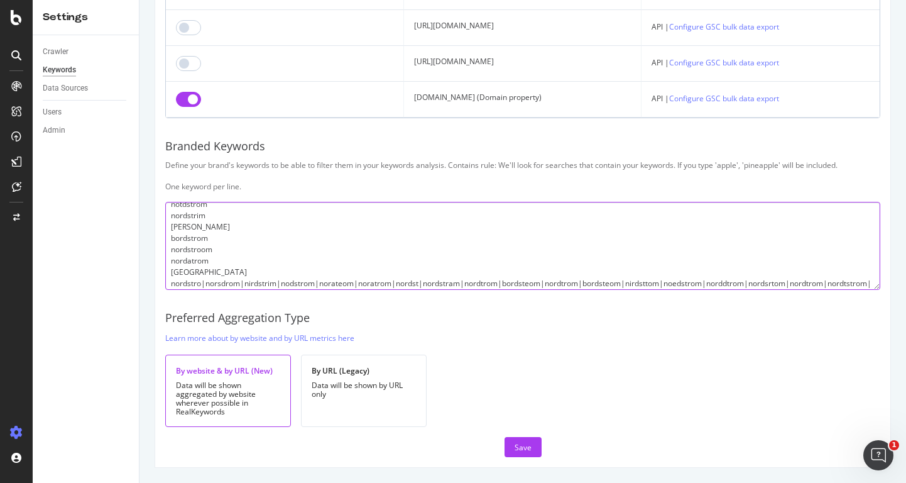
scroll to position [113, 0]
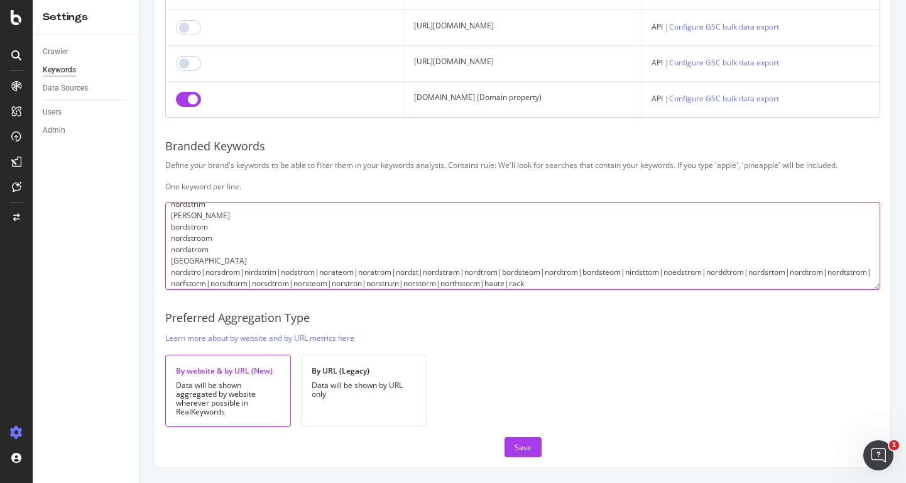
click at [207, 290] on textarea "nordstrom nordstorm notdstrom norstrom nordstrum nordsteom nirdstrom nordstr no…" at bounding box center [522, 246] width 715 height 88
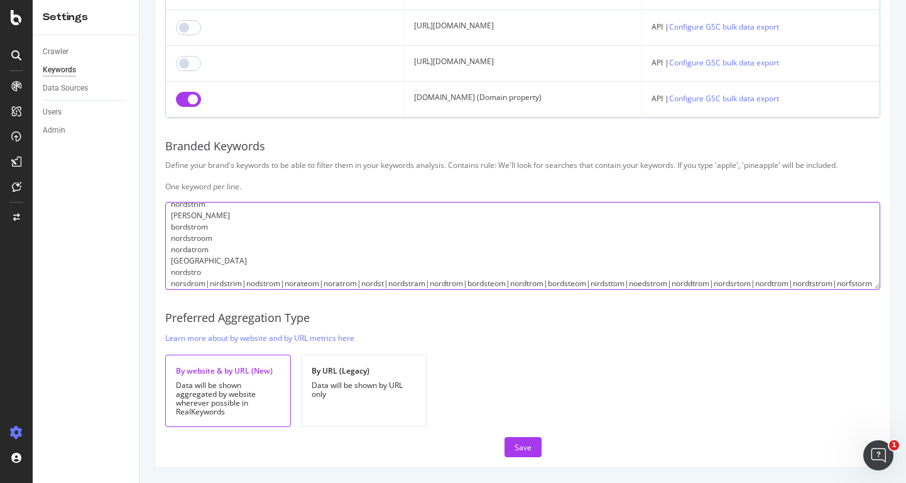
scroll to position [124, 0]
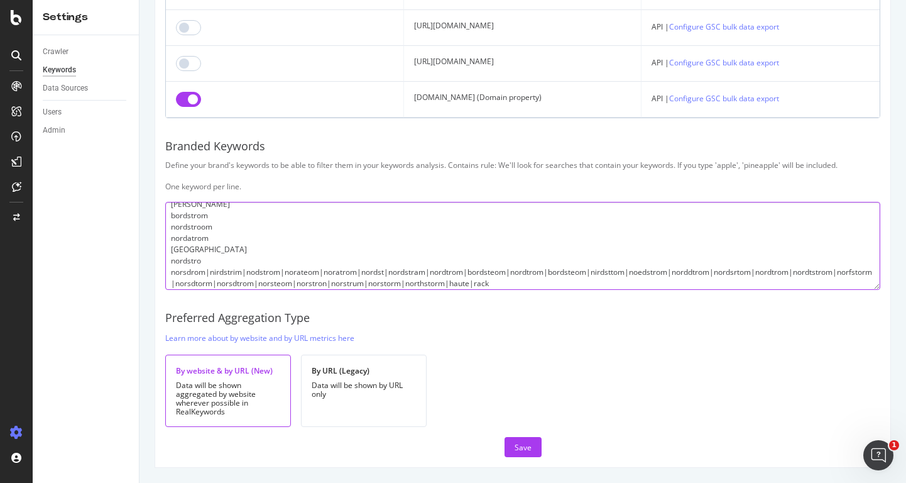
click at [210, 290] on textarea "nordstrom nordstorm notdstrom norstrom nordstrum nordsteom nirdstrom nordstr no…" at bounding box center [522, 246] width 715 height 88
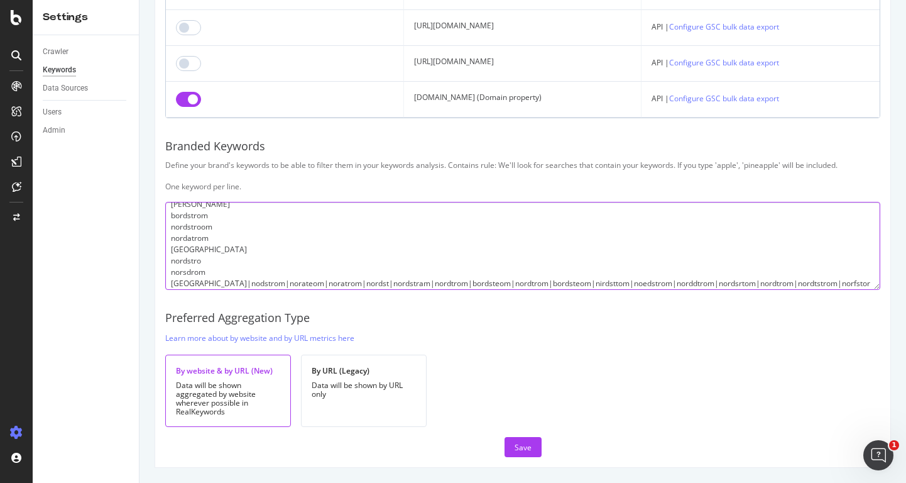
scroll to position [136, 0]
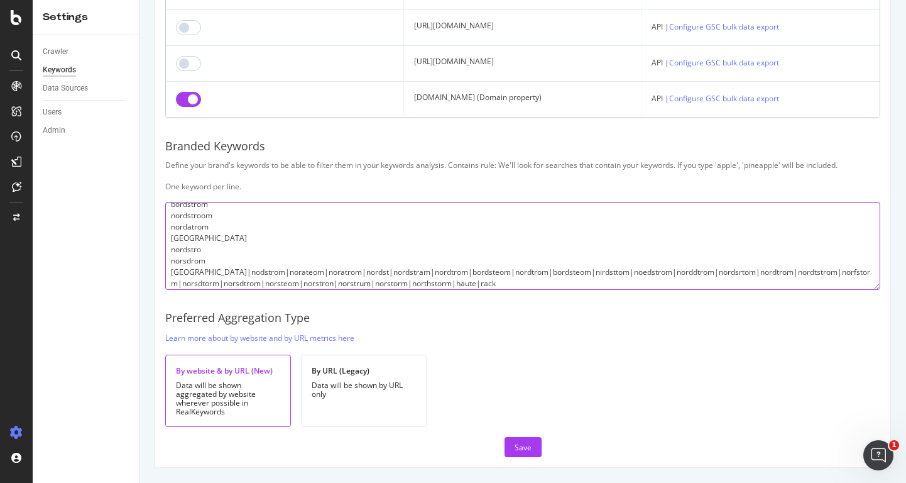
click at [209, 290] on textarea "nordstrom nordstorm notdstrom norstrom nordstrum nordsteom nirdstrom nordstr no…" at bounding box center [522, 246] width 715 height 88
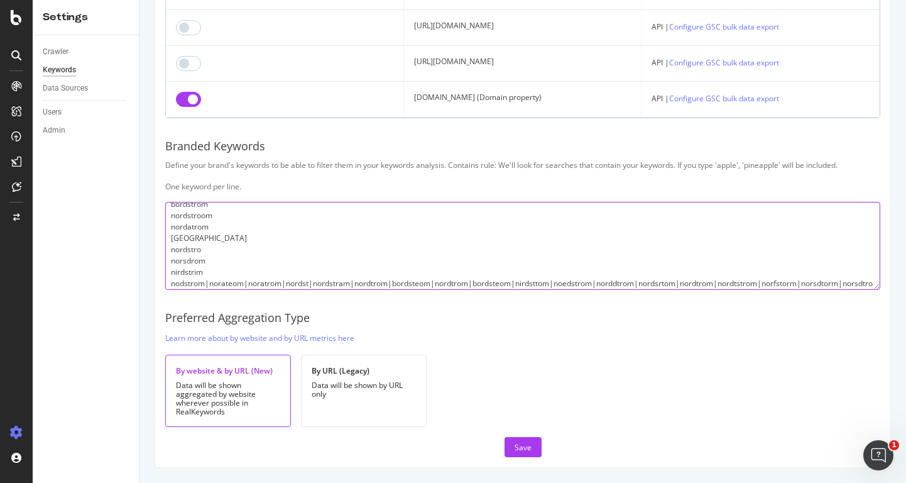
scroll to position [147, 0]
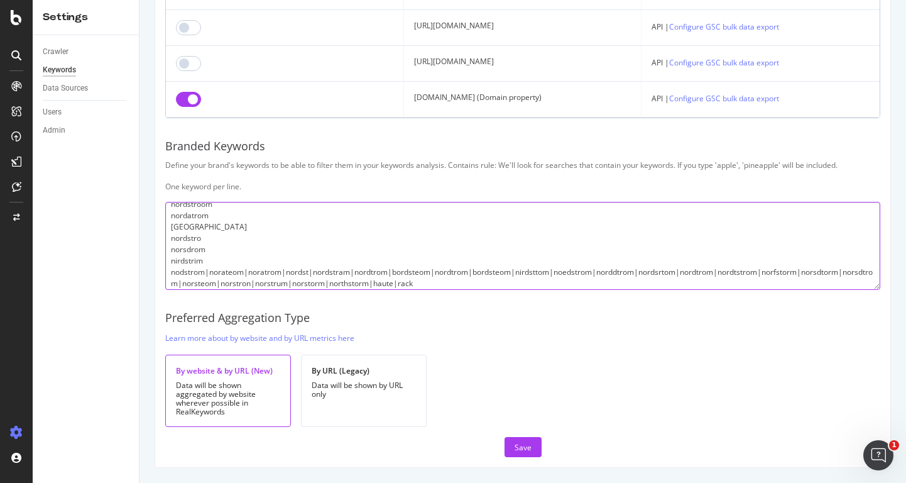
click at [209, 290] on textarea "nordstrom nordstorm notdstrom norstrom nordstrum nordsteom nirdstrom nordstr no…" at bounding box center [522, 246] width 715 height 88
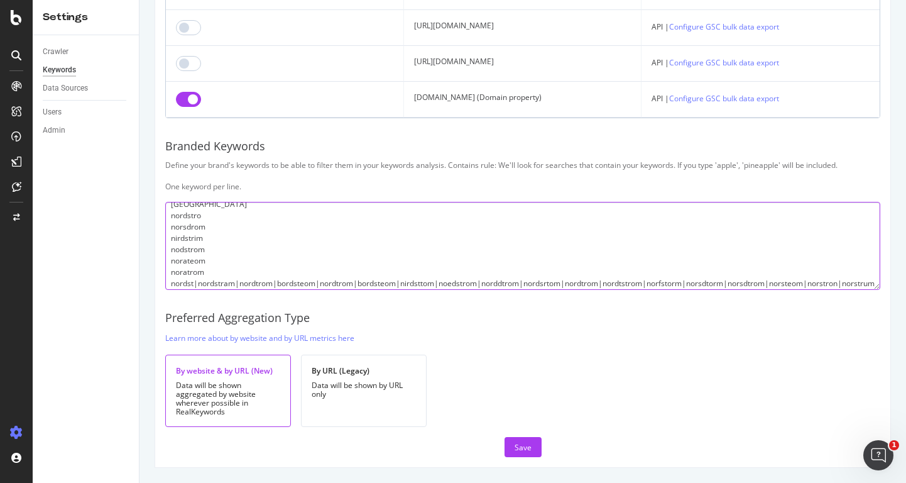
scroll to position [181, 0]
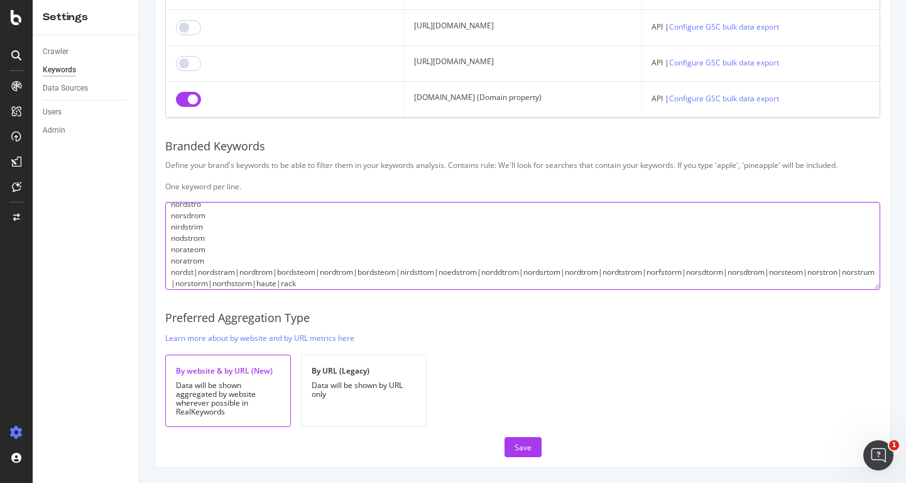
click at [197, 290] on textarea "nordstrom nordstorm notdstrom norstrom nordstrum nordsteom nirdstrom nordstr no…" at bounding box center [522, 246] width 715 height 88
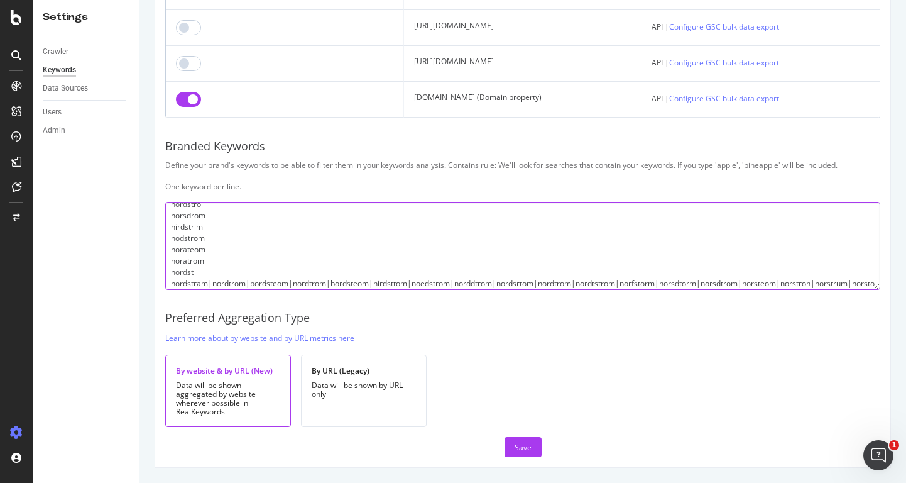
scroll to position [192, 0]
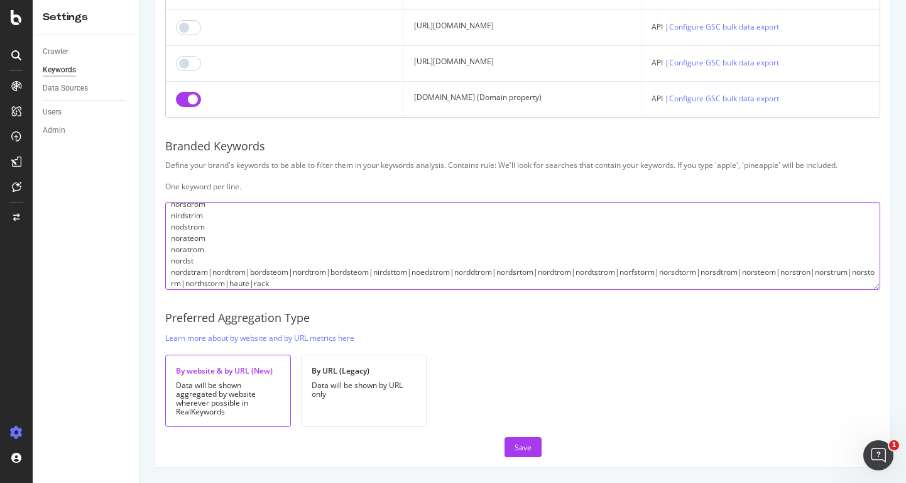
click at [214, 290] on textarea "nordstrom nordstorm notdstrom norstrom nordstrum nordsteom nirdstrom nordstr no…" at bounding box center [522, 246] width 715 height 88
click at [209, 290] on textarea "nordstrom nordstorm notdstrom norstrom nordstrum nordsteom nirdstrom nordstr no…" at bounding box center [522, 246] width 715 height 88
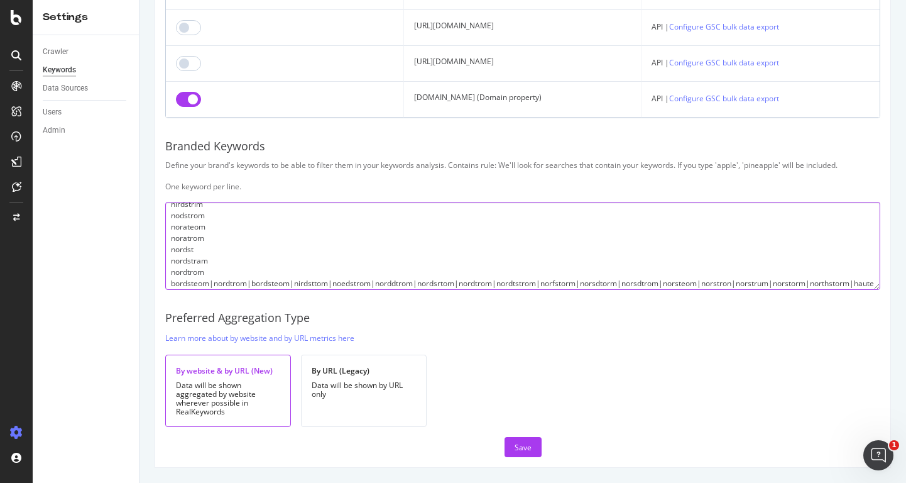
scroll to position [215, 0]
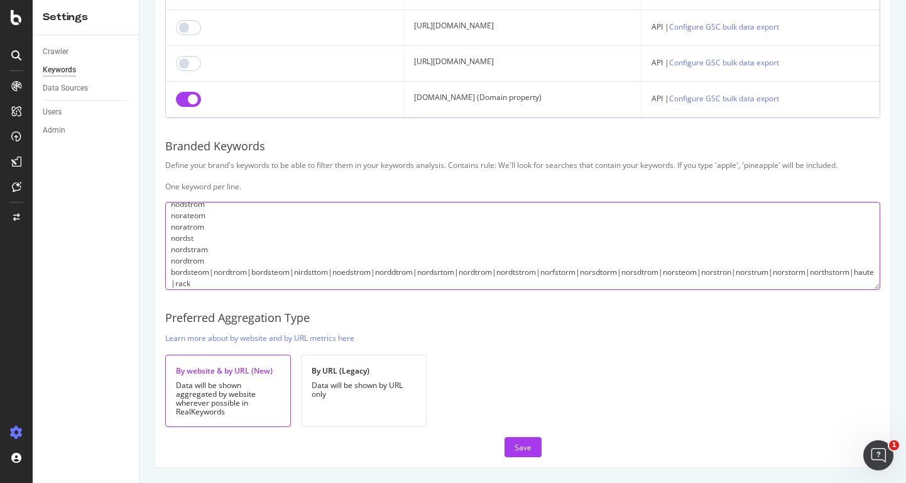
click at [214, 290] on textarea "nordstrom nordstorm notdstrom norstrom nordstrum nordsteom nirdstrom nordstr no…" at bounding box center [522, 246] width 715 height 88
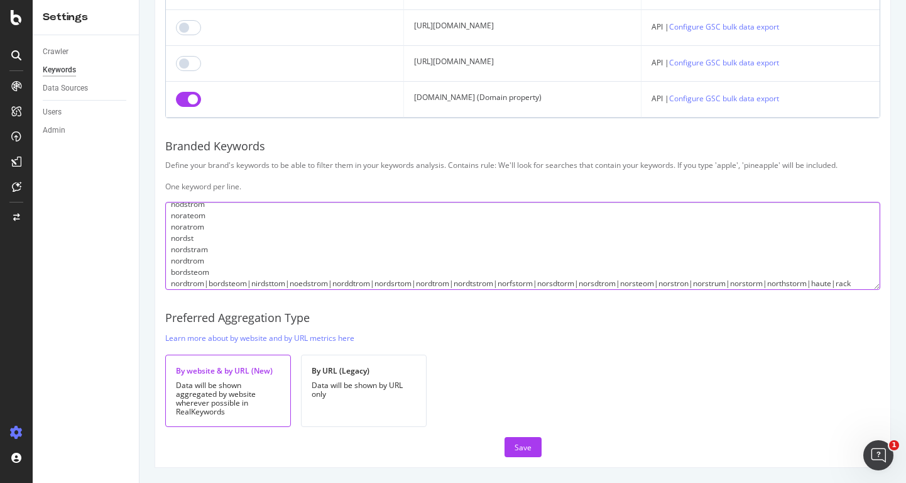
scroll to position [226, 0]
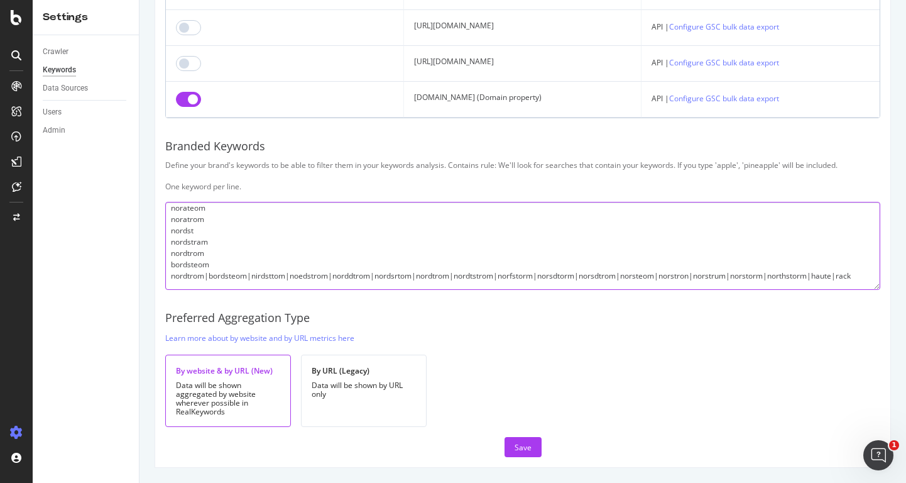
click at [209, 290] on textarea "nordstrom nordstorm notdstrom norstrom nordstrum nordsteom nirdstrom nordstr no…" at bounding box center [522, 246] width 715 height 88
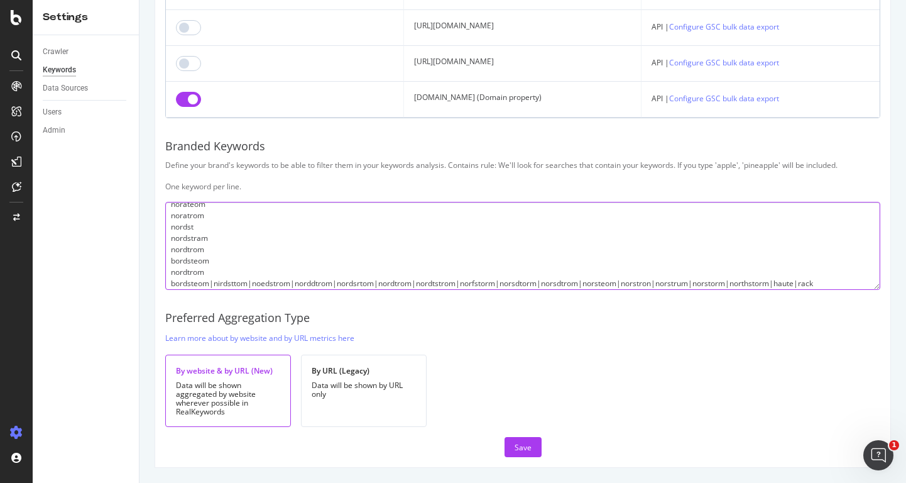
scroll to position [238, 0]
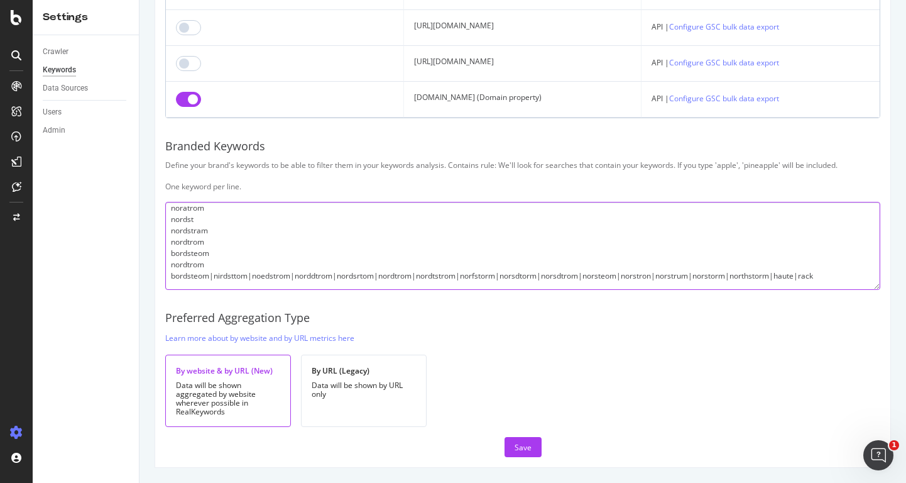
click at [212, 290] on textarea "nordstrom nordstorm notdstrom norstrom nordstrum nordsteom nirdstrom nordstr no…" at bounding box center [522, 246] width 715 height 88
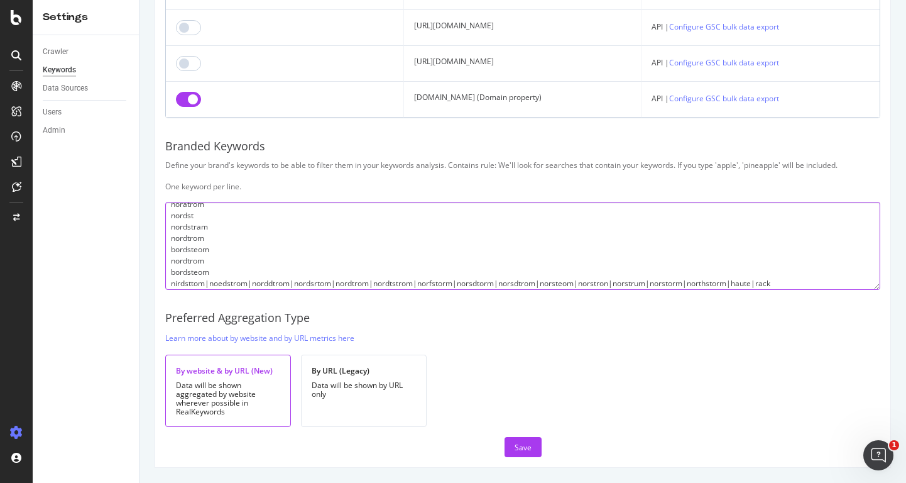
scroll to position [249, 0]
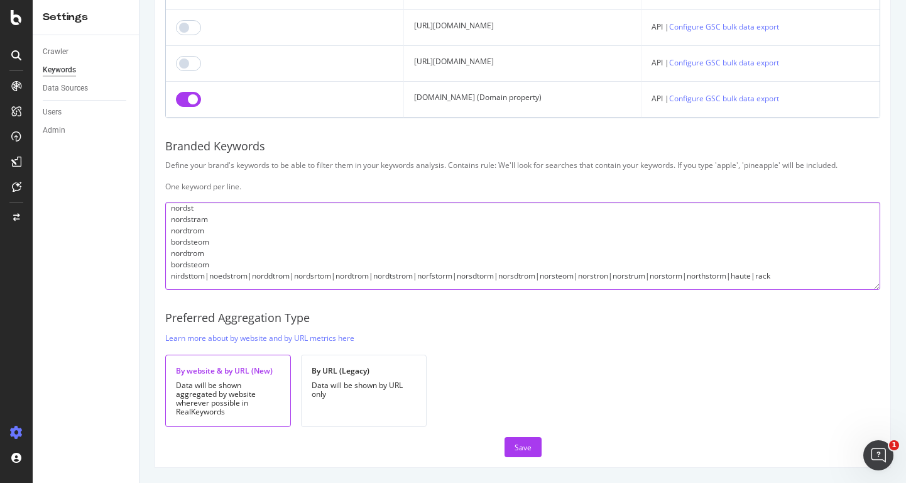
click at [209, 290] on textarea "nordstrom nordstorm notdstrom norstrom nordstrum nordsteom nirdstrom nordstr no…" at bounding box center [522, 246] width 715 height 88
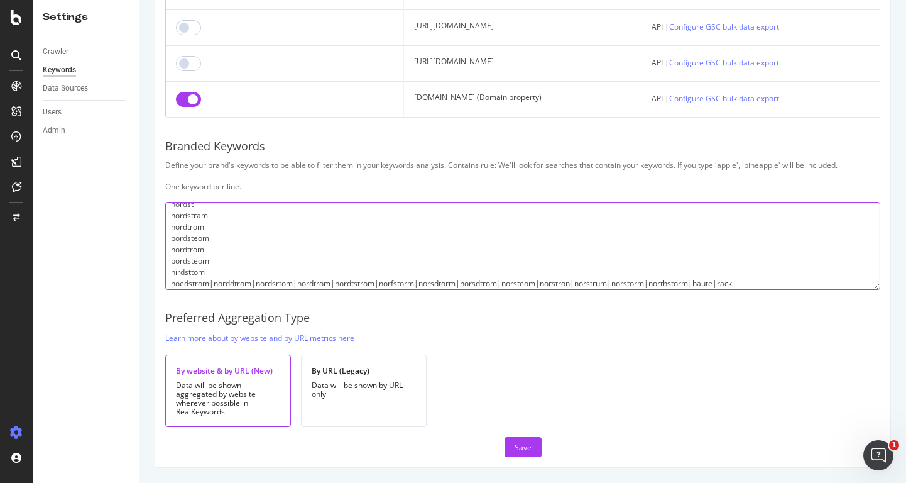
scroll to position [260, 0]
click at [212, 290] on textarea "nordstrom nordstorm notdstrom norstrom nordstrum nordsteom nirdstrom nordstr no…" at bounding box center [522, 246] width 715 height 88
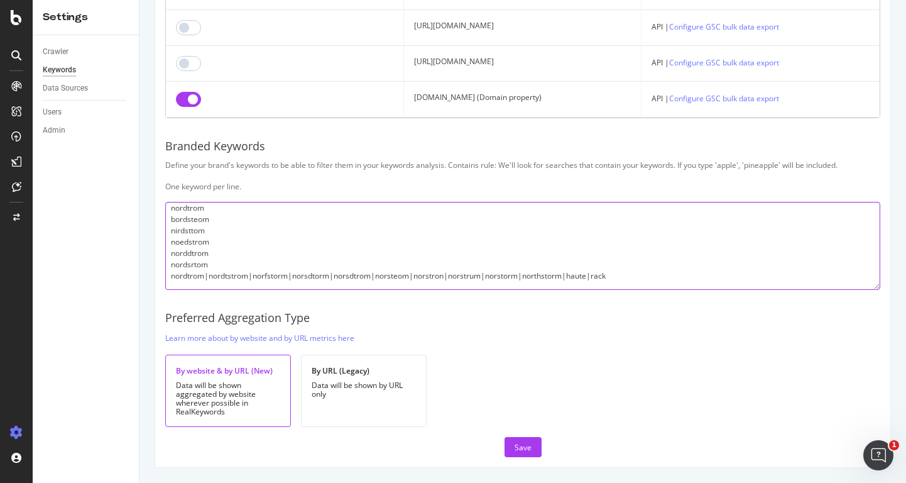
click at [209, 290] on textarea "nordstrom nordstorm notdstrom norstrom nordstrum nordsteom nirdstrom nordstr no…" at bounding box center [522, 246] width 715 height 88
click at [217, 290] on textarea "nordstrom nordstorm notdstrom norstrom nordstrum nordsteom nirdstrom nordstr no…" at bounding box center [522, 246] width 715 height 88
click at [212, 290] on textarea "nordstrom nordstorm notdstrom norstrom nordstrum nordsteom nirdstrom nordstr no…" at bounding box center [522, 246] width 715 height 88
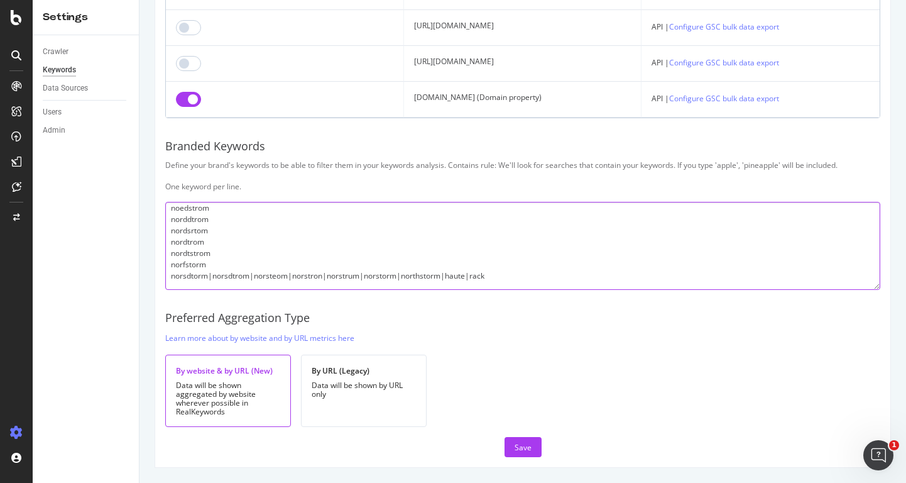
click at [212, 290] on textarea "nordstrom nordstorm notdstrom norstrom nordstrum nordsteom nirdstrom nordstr no…" at bounding box center [522, 246] width 715 height 88
click at [205, 290] on textarea "nordstrom nordstorm notdstrom norstrom nordstrum nordsteom nirdstrom nordstr no…" at bounding box center [522, 246] width 715 height 88
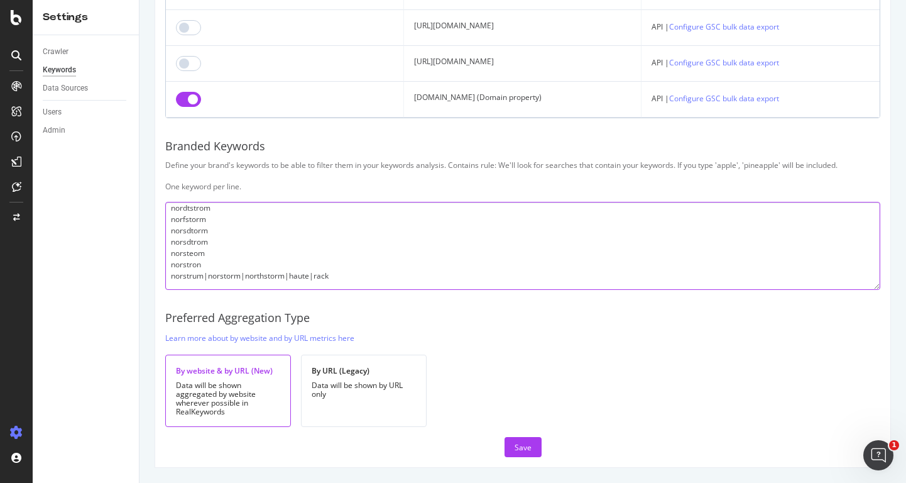
click at [209, 290] on textarea "nordstrom nordstorm notdstrom norstrom nordstrum nordsteom nirdstrom nordstr no…" at bounding box center [522, 246] width 715 height 88
click at [216, 290] on textarea "nordstrom nordstorm notdstrom norstrom nordstrum nordsteom nirdstrom nordstr no…" at bounding box center [522, 246] width 715 height 88
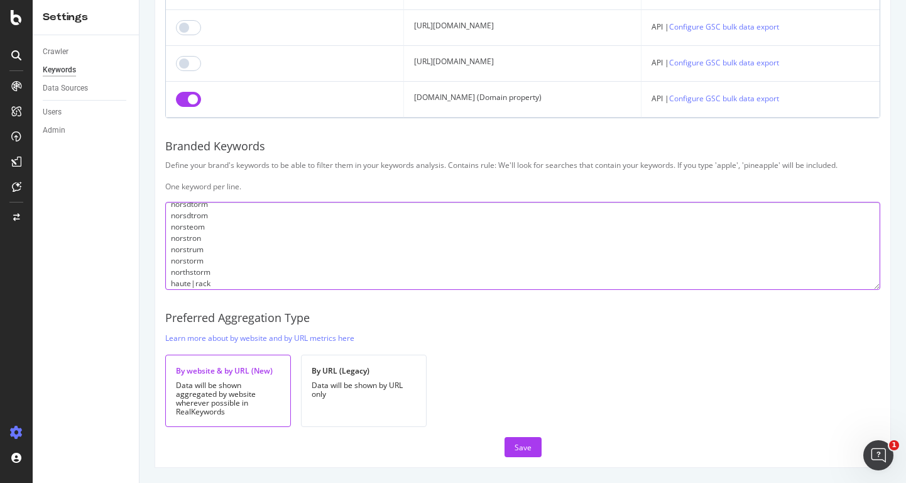
scroll to position [407, 0]
click at [196, 290] on textarea "nordstrom nordstorm notdstrom norstrom nordstrum nordsteom nirdstrom nordstr no…" at bounding box center [522, 246] width 715 height 88
type textarea "nordstrom nordstorm notdstrom norstrom nordstrum nordsteom nirdstrom nordstr no…"
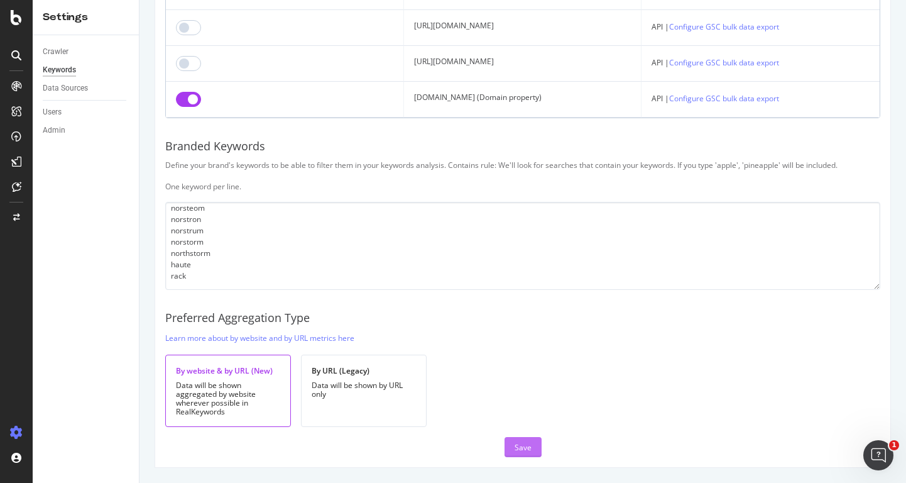
click at [507, 443] on button "Save" at bounding box center [523, 447] width 37 height 20
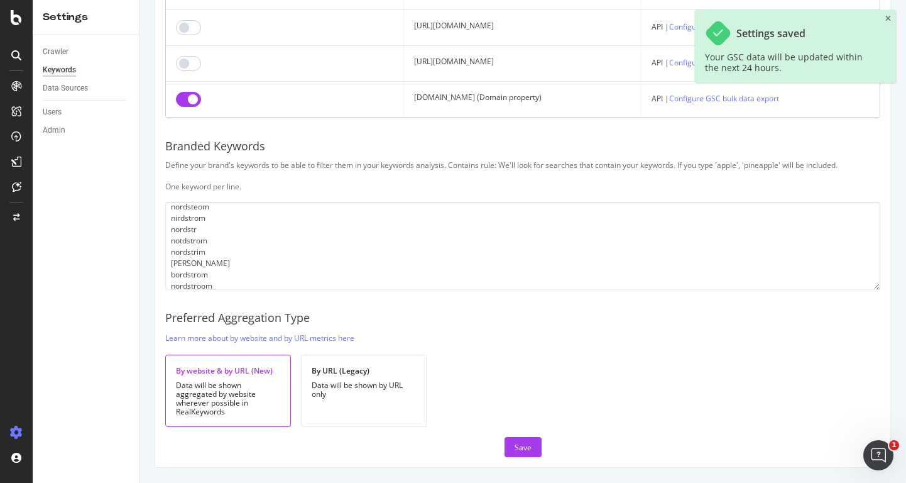
scroll to position [41, 0]
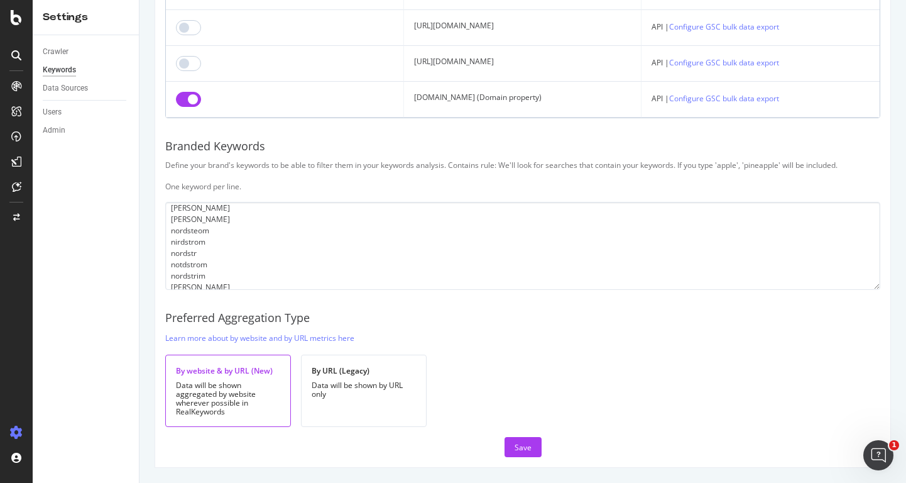
click at [832, 326] on div "Preferred Aggregation Type" at bounding box center [522, 318] width 715 height 16
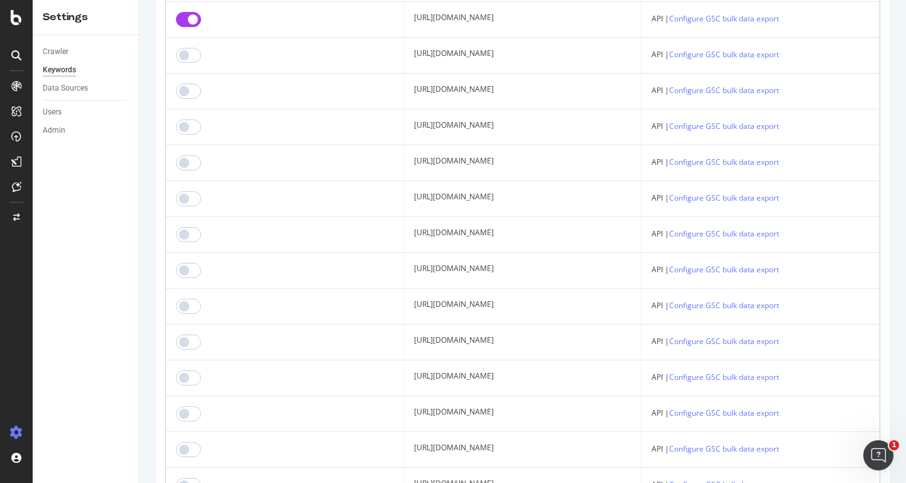
scroll to position [0, 0]
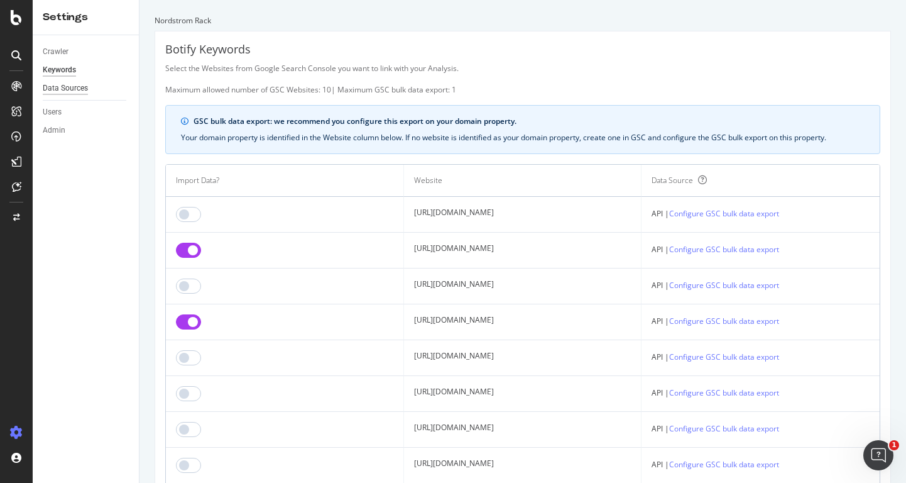
click at [87, 91] on div "Data Sources" at bounding box center [65, 88] width 45 height 13
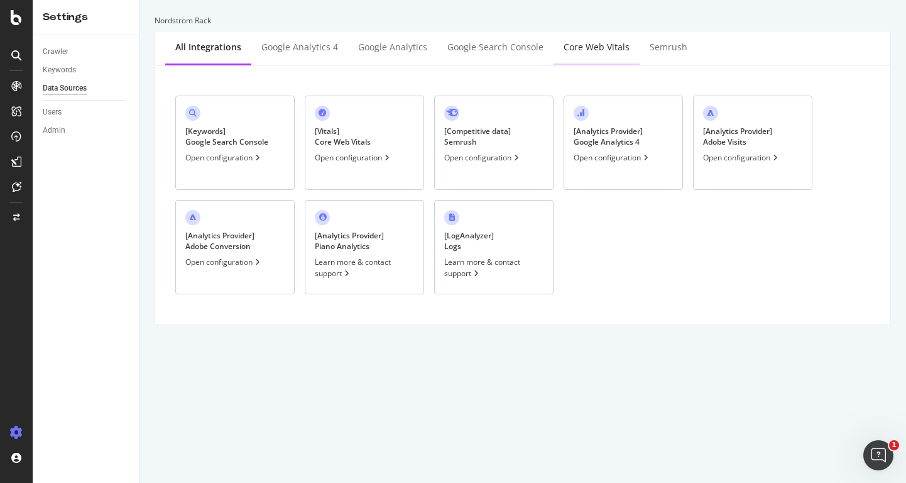
click at [588, 50] on div "Core Web Vitals" at bounding box center [597, 47] width 66 height 13
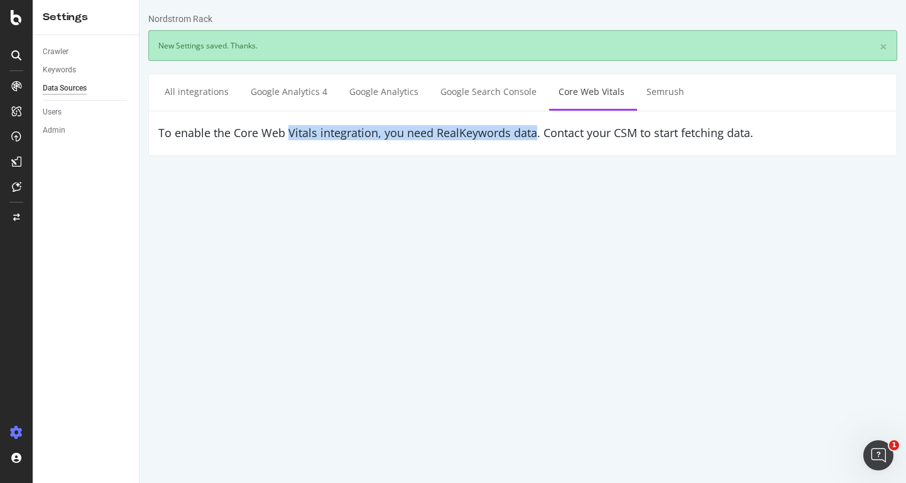
drag, startPoint x: 287, startPoint y: 131, endPoint x: 533, endPoint y: 128, distance: 246.4
click at [533, 128] on h4 "To enable the Core Web Vitals integration, you need RealKeywords data. Contact …" at bounding box center [522, 133] width 729 height 13
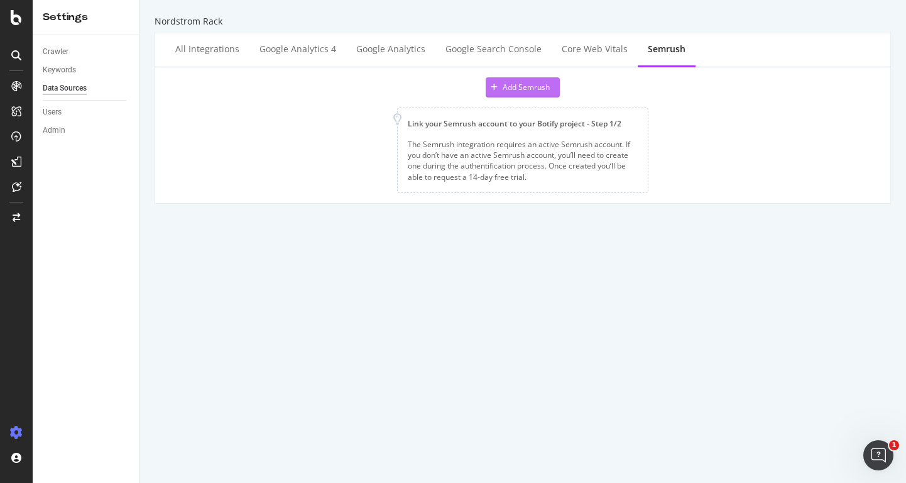
click at [523, 81] on div "Add Semrush" at bounding box center [518, 87] width 64 height 19
click at [513, 89] on div "Add Semrush" at bounding box center [526, 87] width 47 height 11
click at [13, 14] on icon at bounding box center [16, 17] width 11 height 15
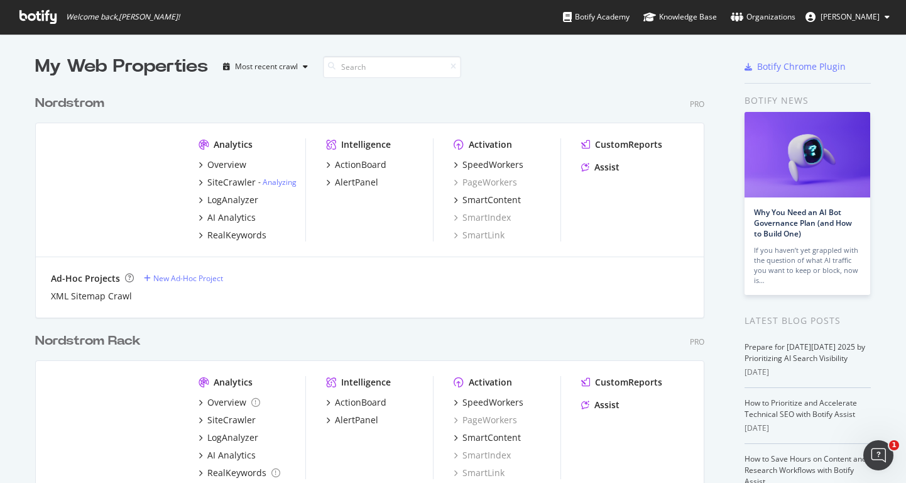
click at [83, 102] on div "Nordstrom" at bounding box center [69, 103] width 69 height 18
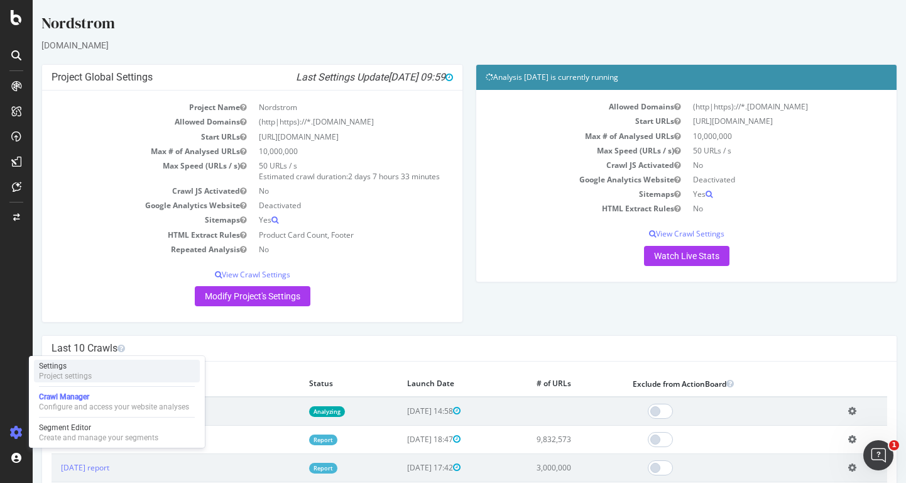
click at [57, 368] on div "Settings" at bounding box center [65, 366] width 53 height 10
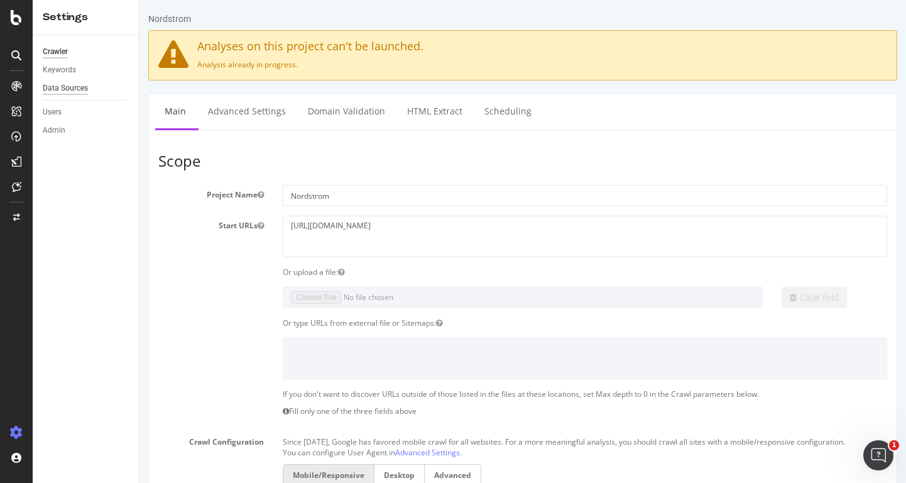
click at [62, 84] on div "Data Sources" at bounding box center [65, 88] width 45 height 13
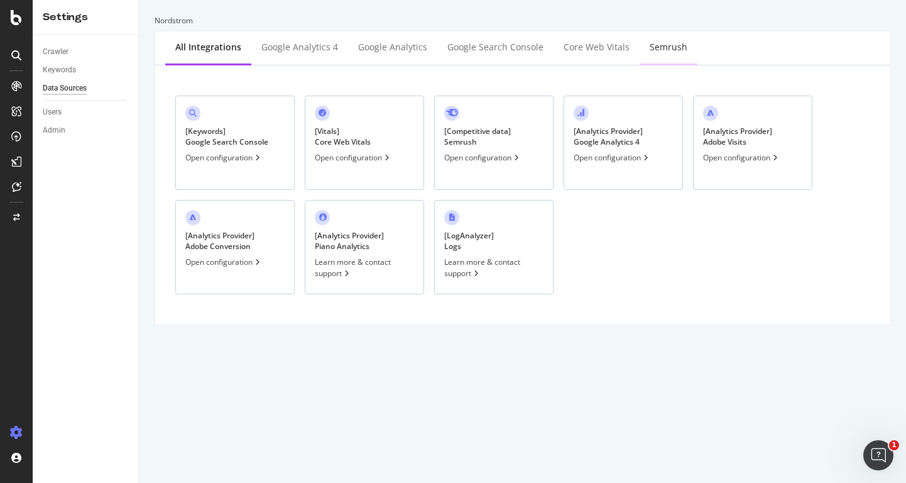
click at [664, 44] on div "Semrush" at bounding box center [669, 47] width 38 height 13
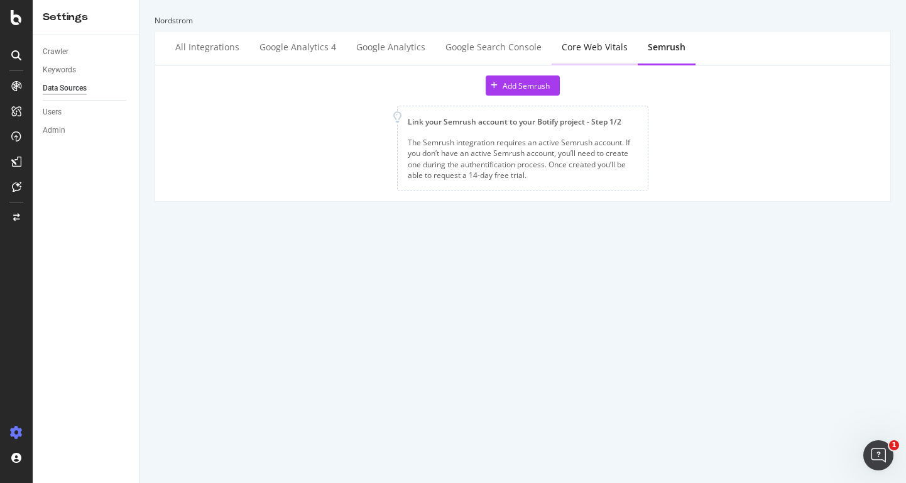
click at [572, 52] on div "Core Web Vitals" at bounding box center [595, 47] width 66 height 13
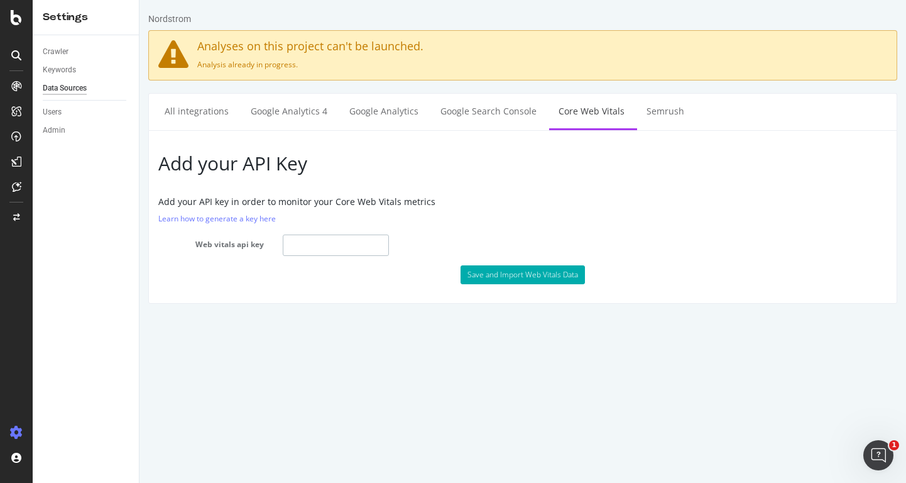
click at [299, 244] on input "text" at bounding box center [336, 244] width 106 height 21
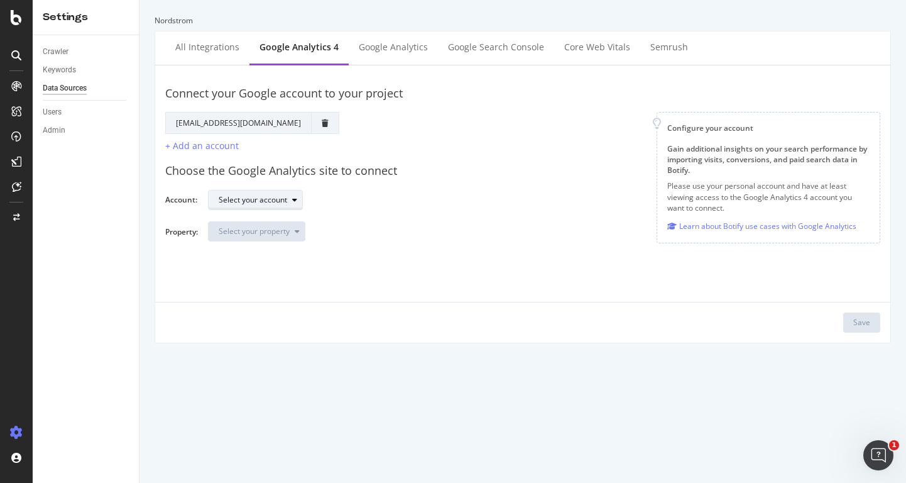
click at [295, 203] on icon "button" at bounding box center [294, 200] width 5 height 8
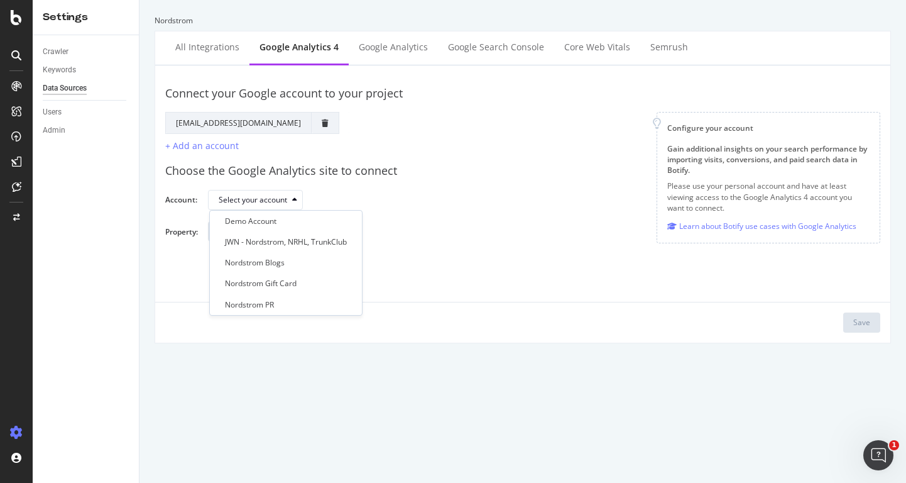
click at [401, 203] on div "Select your account" at bounding box center [539, 200] width 663 height 22
click at [460, 46] on div "Google Search Console" at bounding box center [496, 47] width 96 height 13
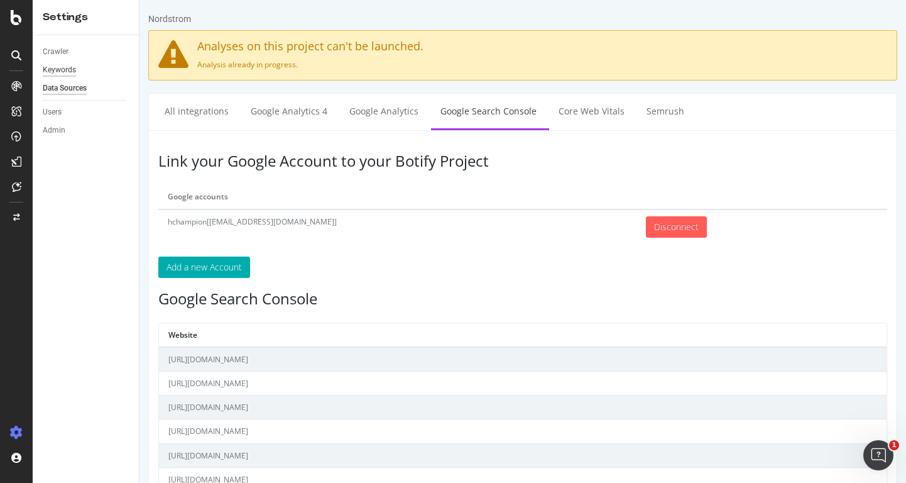
click at [53, 67] on div "Keywords" at bounding box center [59, 69] width 33 height 13
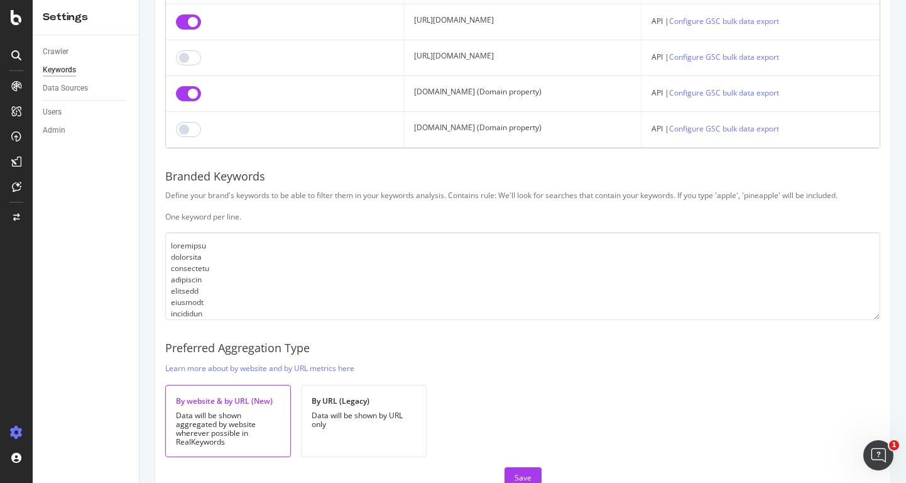
scroll to position [1727, 0]
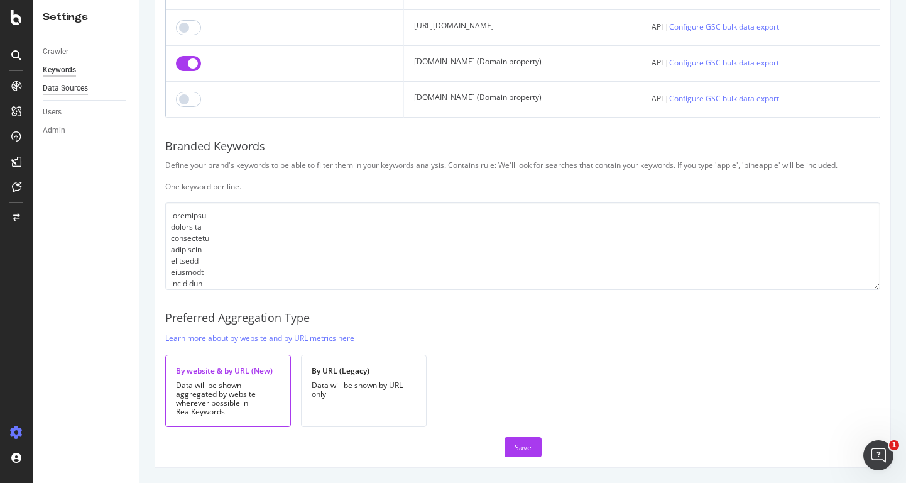
click at [63, 91] on div "Data Sources" at bounding box center [65, 88] width 45 height 13
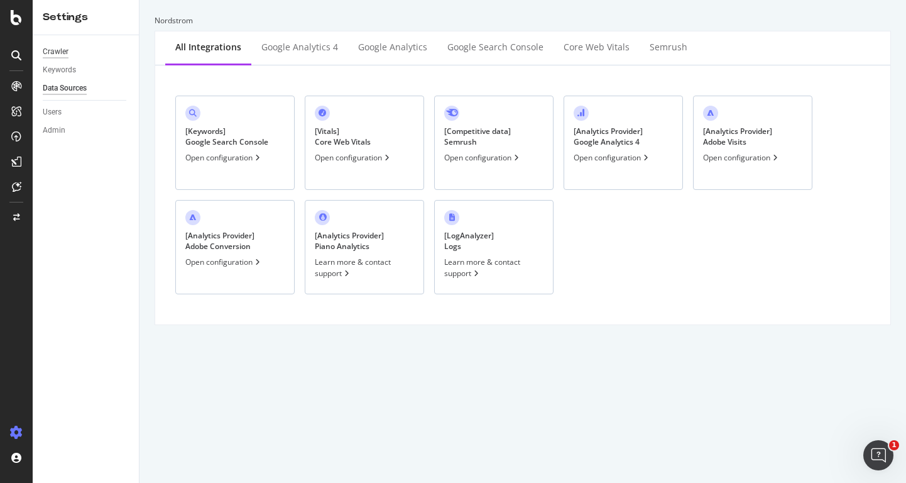
click at [59, 55] on div "Crawler" at bounding box center [56, 51] width 26 height 13
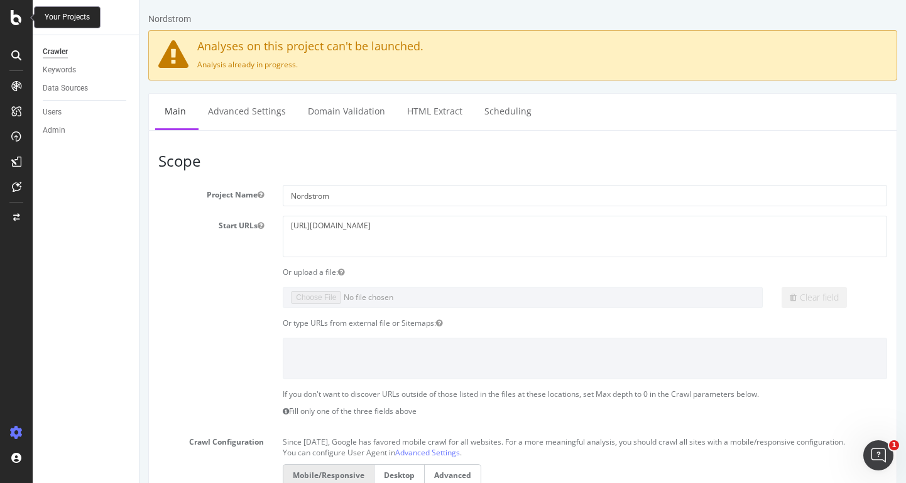
click at [15, 14] on icon at bounding box center [16, 17] width 11 height 15
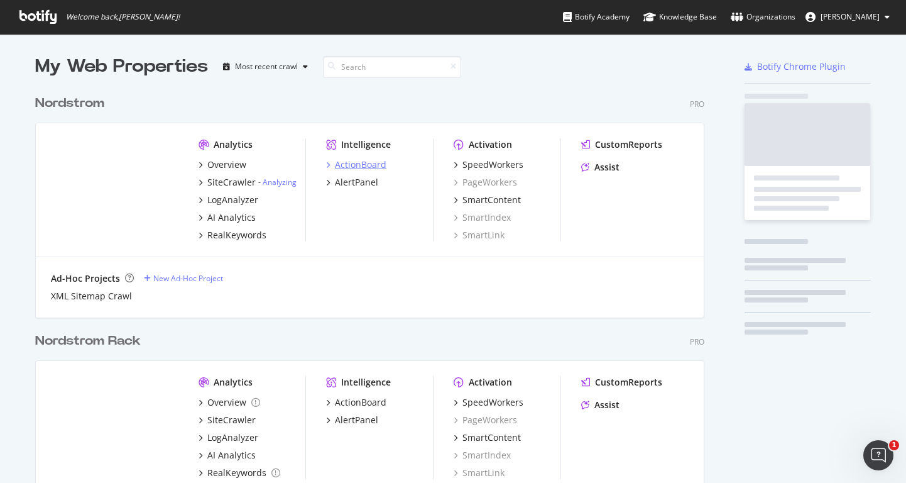
scroll to position [473, 888]
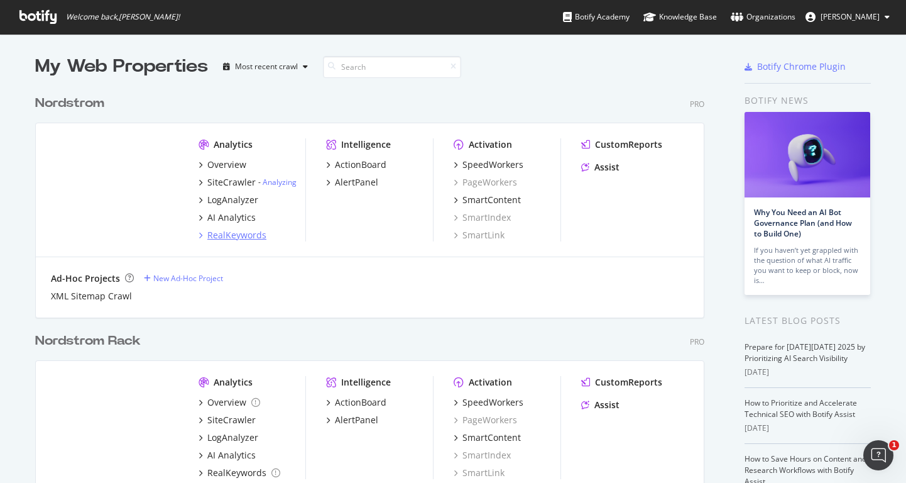
click at [199, 235] on icon "grid" at bounding box center [201, 235] width 4 height 6
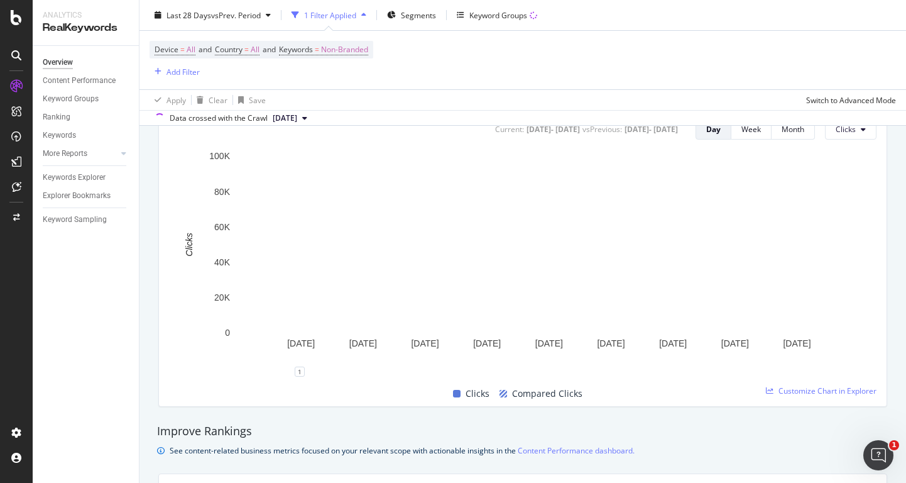
scroll to position [440, 0]
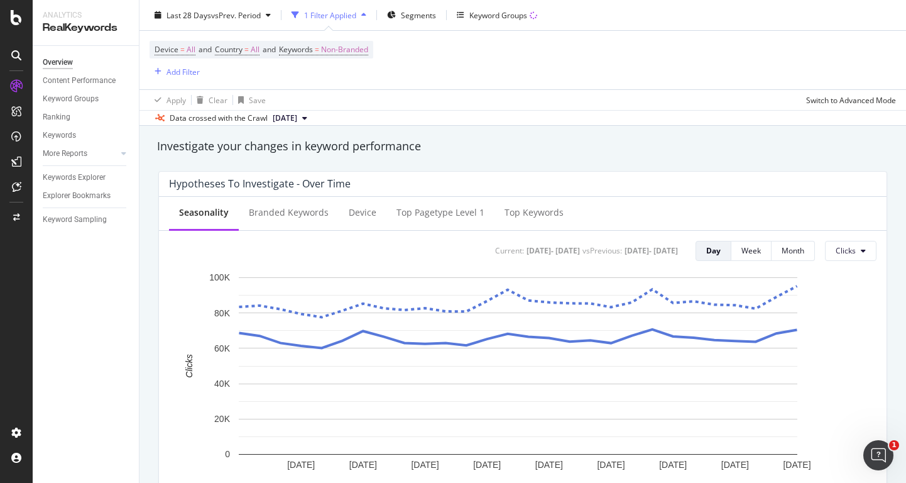
click at [17, 63] on div at bounding box center [16, 55] width 20 height 20
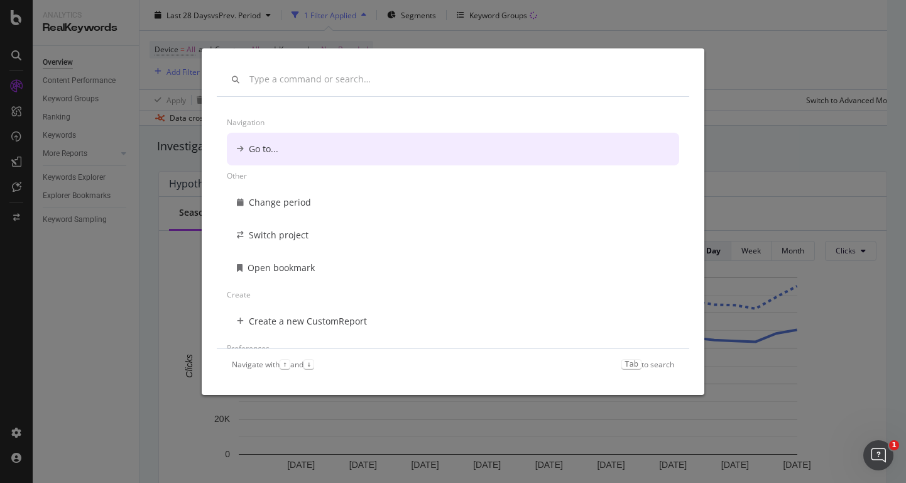
scroll to position [0, 0]
click at [18, 430] on div "Navigation Go to... Other Change period Switch project Open bookmark Create Cre…" at bounding box center [453, 241] width 906 height 483
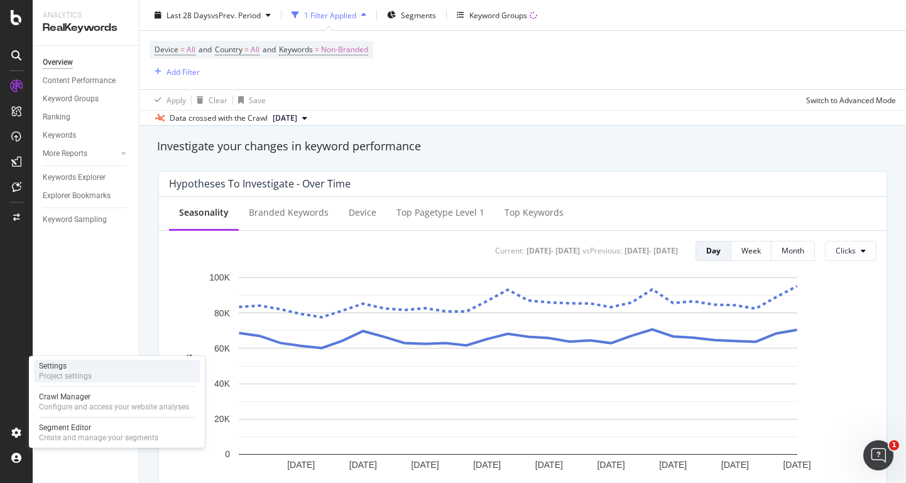
click at [62, 369] on div "Settings" at bounding box center [65, 366] width 53 height 10
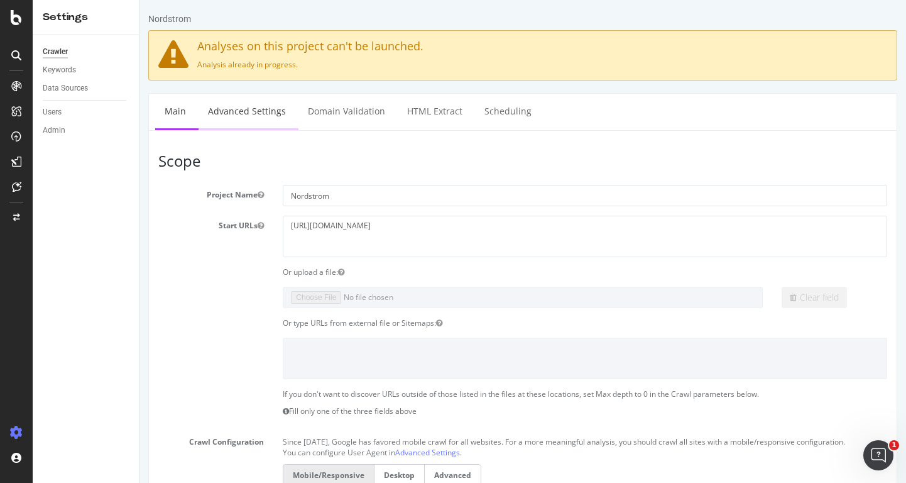
click at [250, 113] on link "Advanced Settings" at bounding box center [247, 111] width 97 height 35
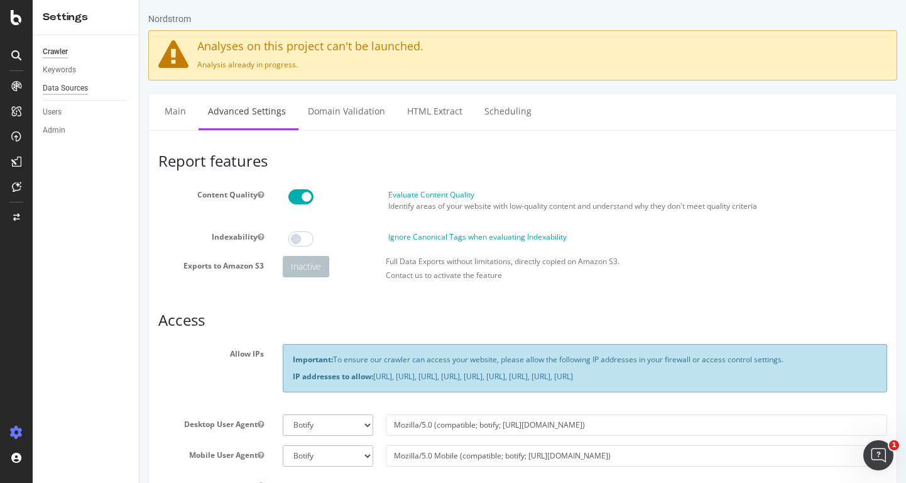
click at [73, 83] on div "Data Sources" at bounding box center [65, 88] width 45 height 13
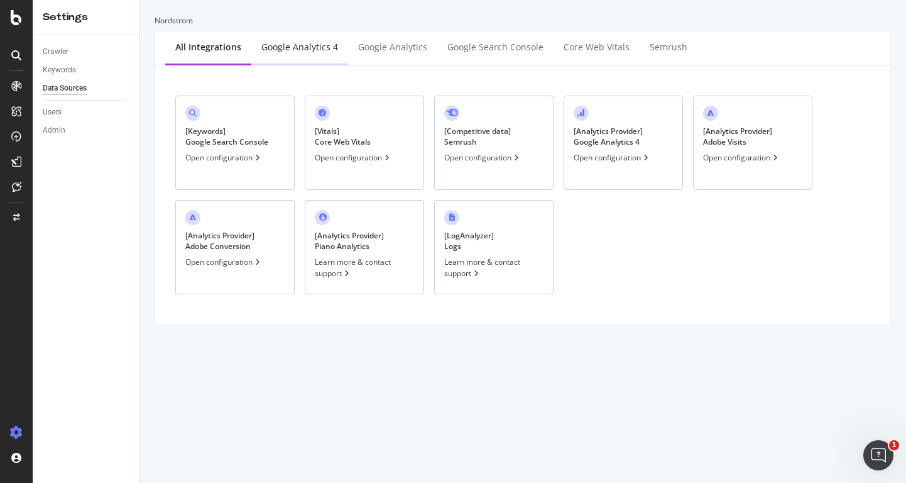
click at [286, 50] on div "Google Analytics 4" at bounding box center [299, 47] width 77 height 13
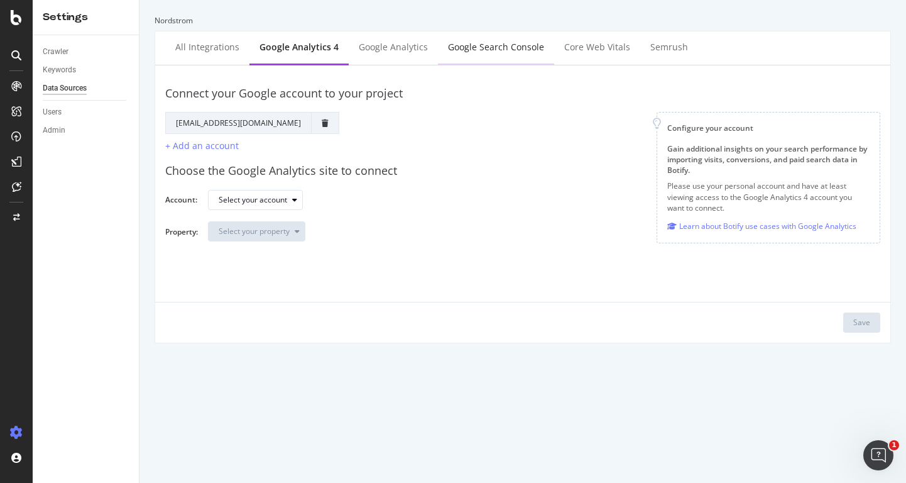
click at [518, 48] on div "Google Search Console" at bounding box center [496, 47] width 96 height 13
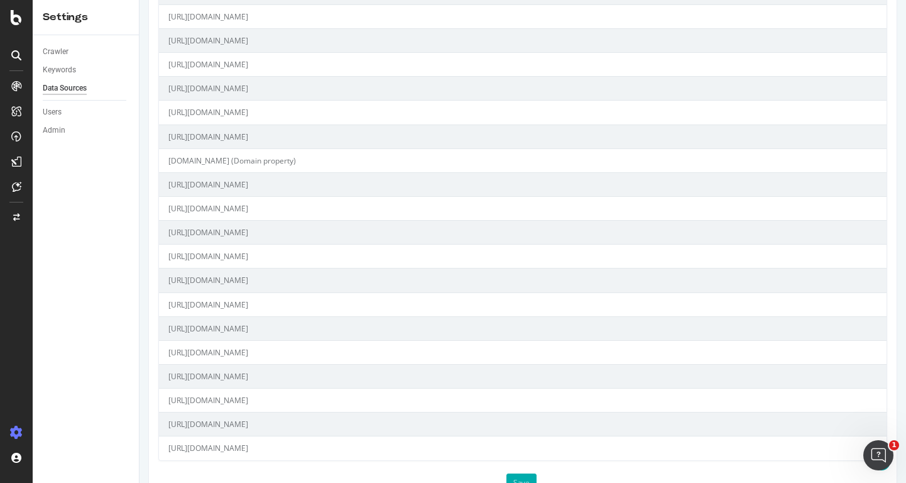
scroll to position [1031, 0]
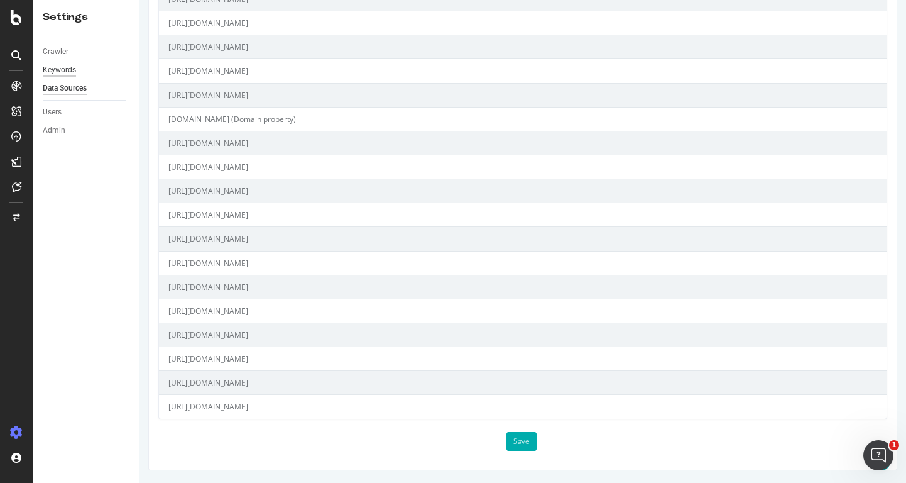
click at [59, 74] on div "Keywords" at bounding box center [59, 69] width 33 height 13
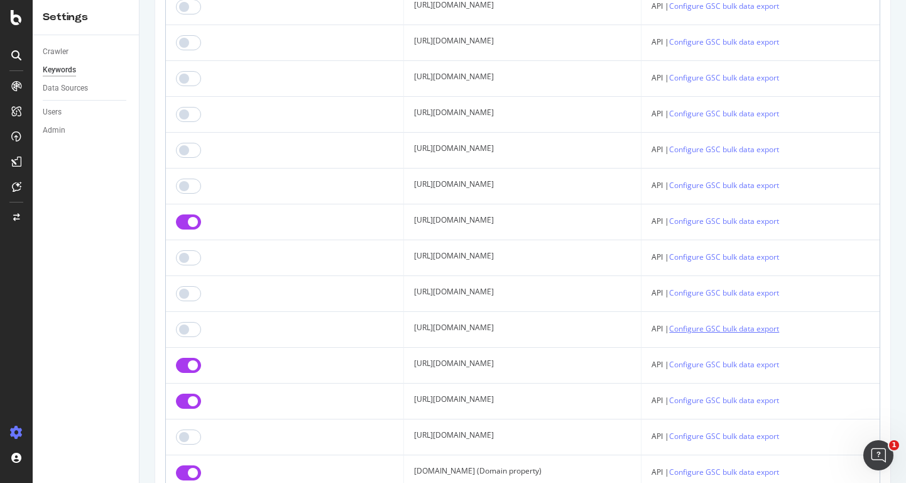
scroll to position [1383, 0]
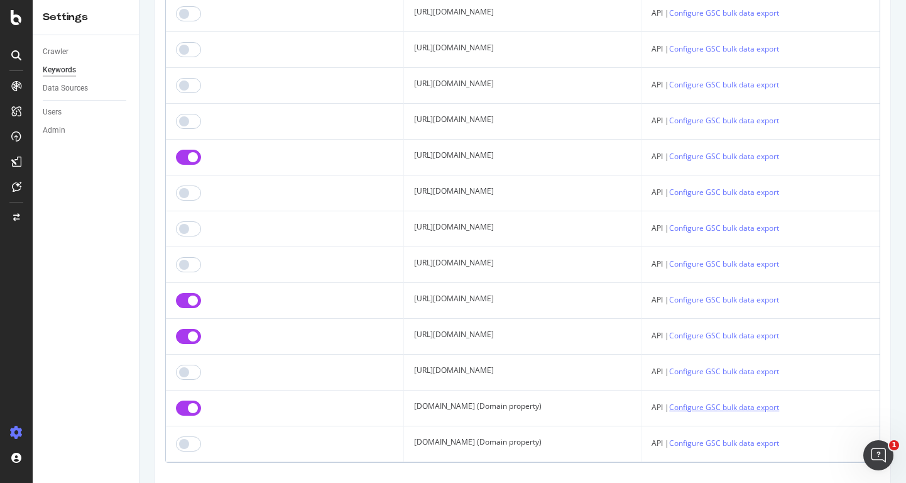
click at [779, 404] on link "Configure GSC bulk data export" at bounding box center [724, 406] width 110 height 13
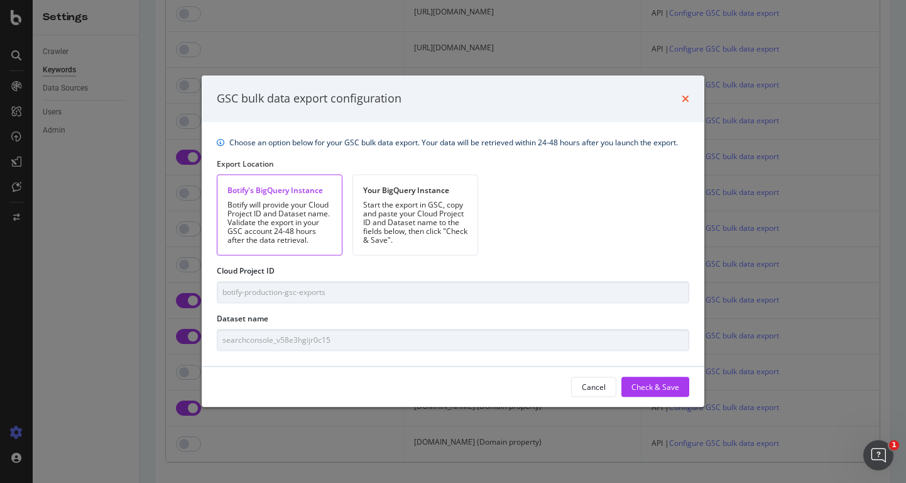
click at [688, 100] on icon "times" at bounding box center [686, 99] width 8 height 10
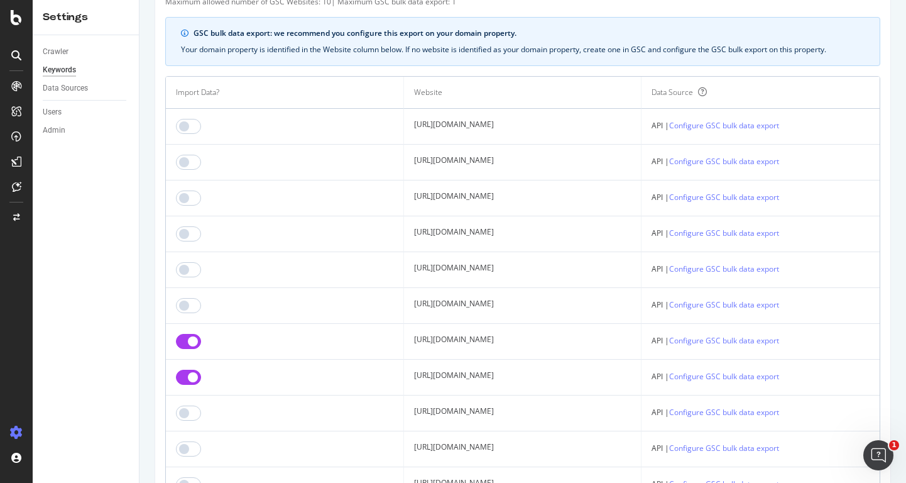
scroll to position [0, 0]
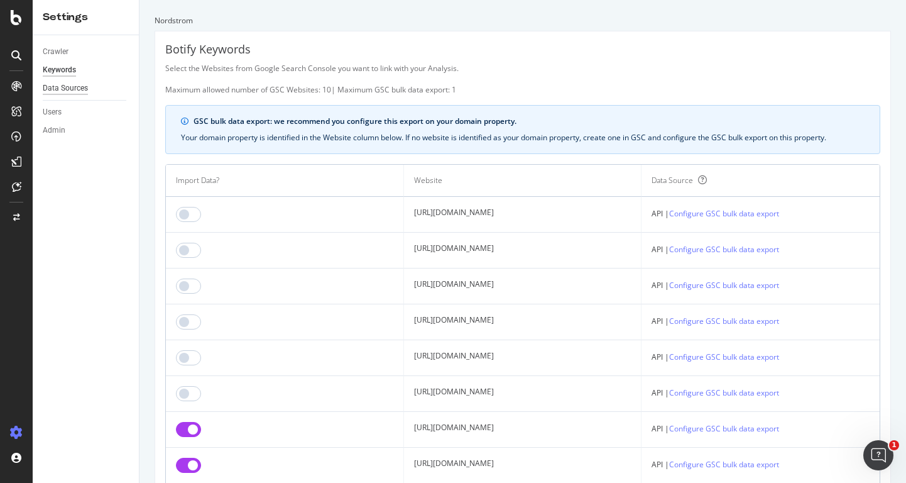
click at [64, 89] on div "Data Sources" at bounding box center [65, 88] width 45 height 13
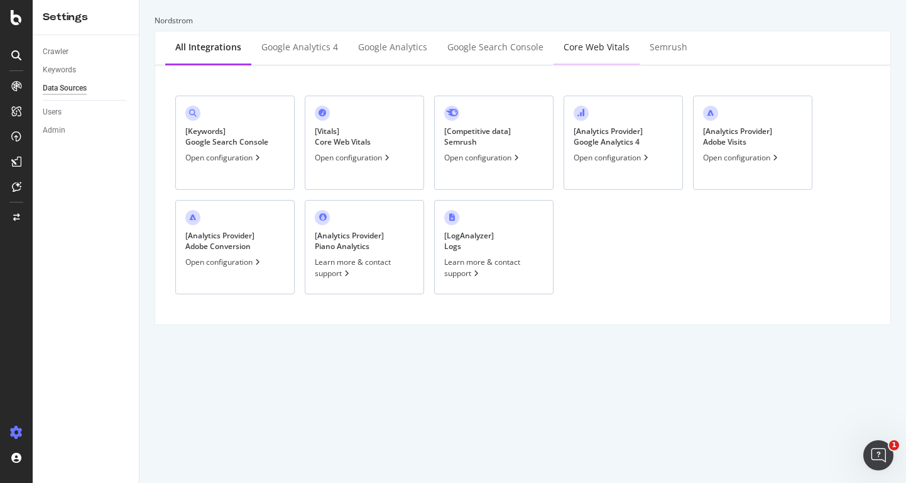
click at [585, 50] on div "Core Web Vitals" at bounding box center [597, 47] width 66 height 13
click at [402, 51] on div "Google Analytics" at bounding box center [392, 47] width 69 height 13
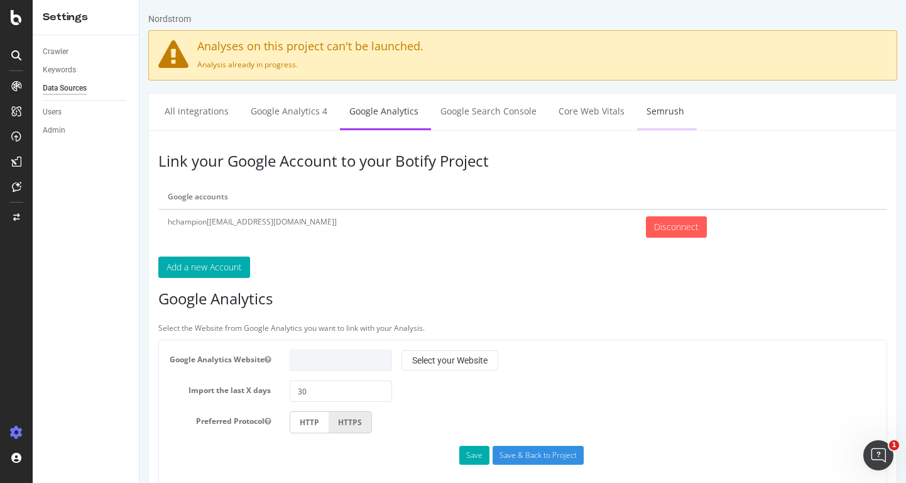
click at [659, 116] on link "Semrush" at bounding box center [665, 111] width 57 height 35
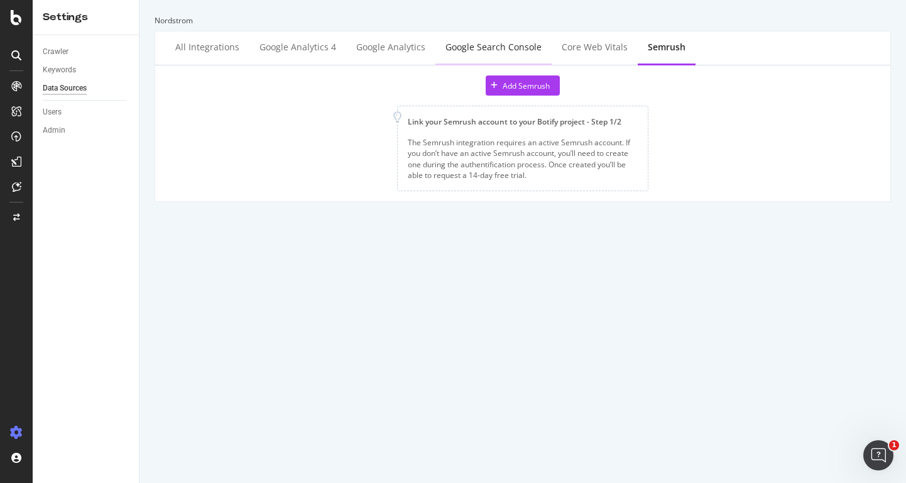
click at [460, 50] on div "Google Search Console" at bounding box center [494, 47] width 96 height 13
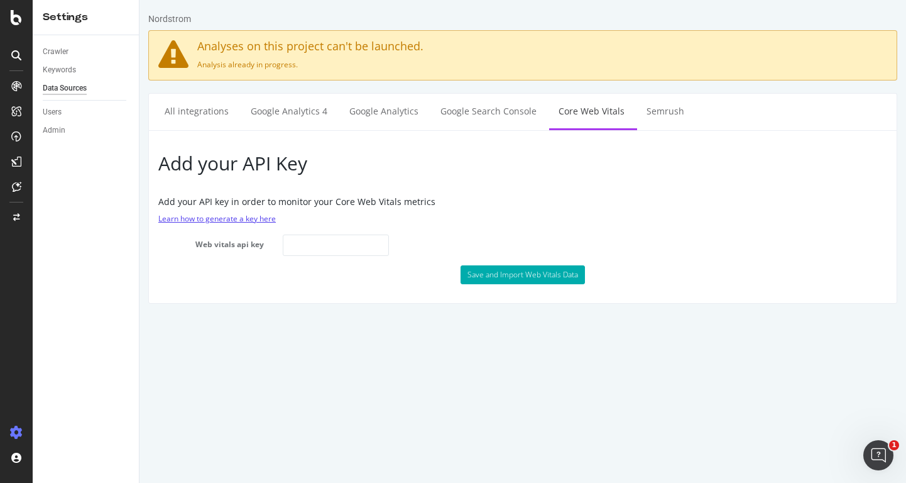
click at [233, 218] on link "Learn how to generate a key here" at bounding box center [217, 218] width 118 height 11
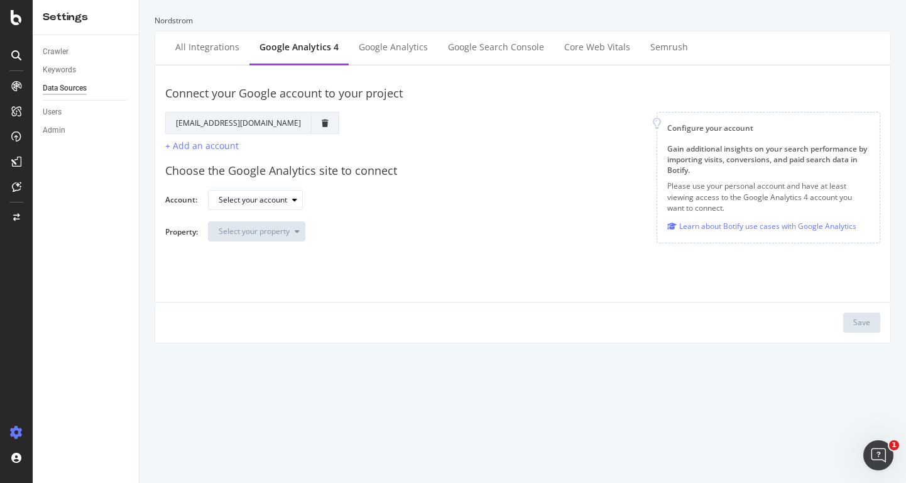
click at [90, 344] on div "Crawler Keywords Data Sources Users Admin" at bounding box center [86, 259] width 106 height 448
